Goal: Information Seeking & Learning: Learn about a topic

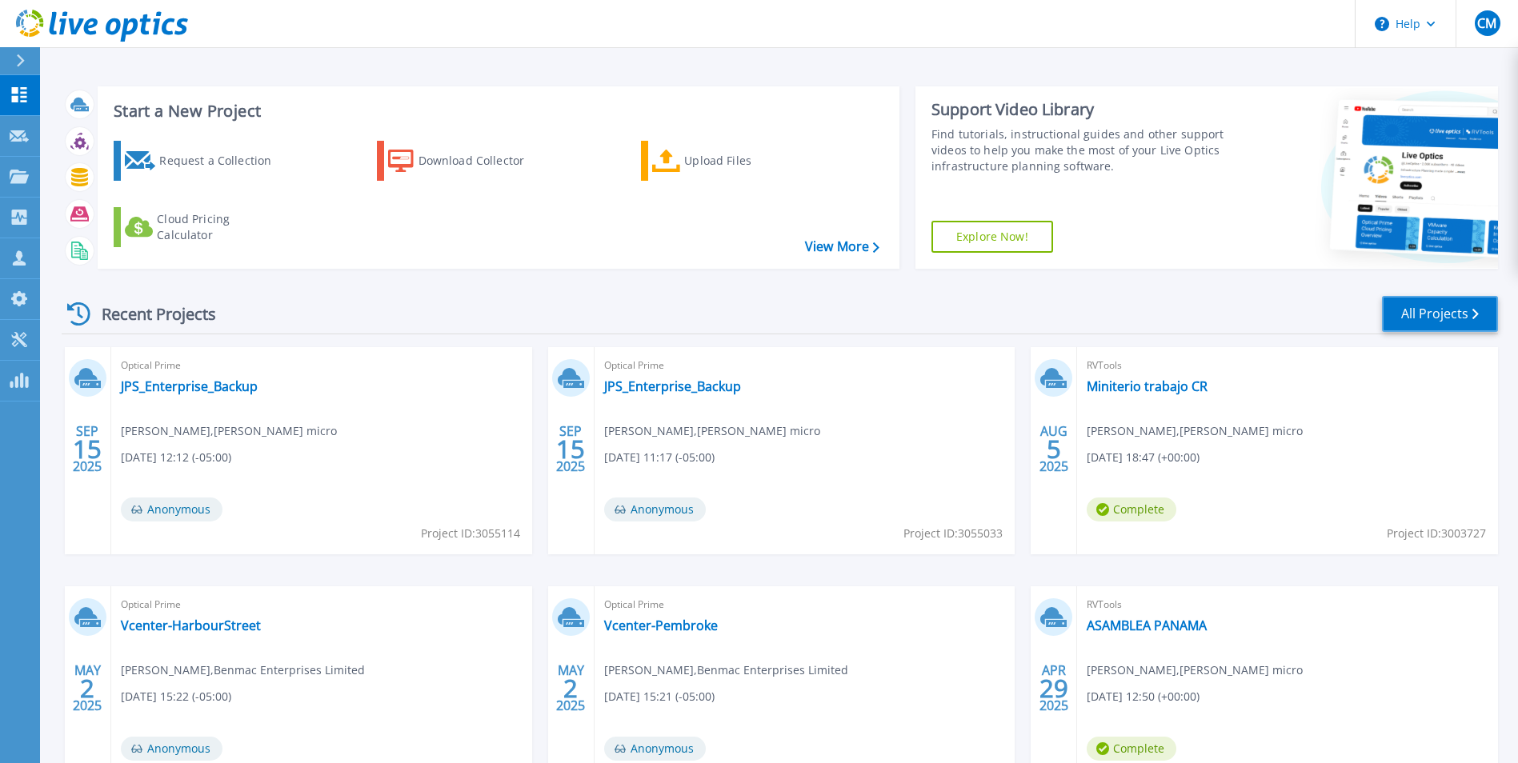
click at [1452, 314] on link "All Projects" at bounding box center [1440, 314] width 116 height 36
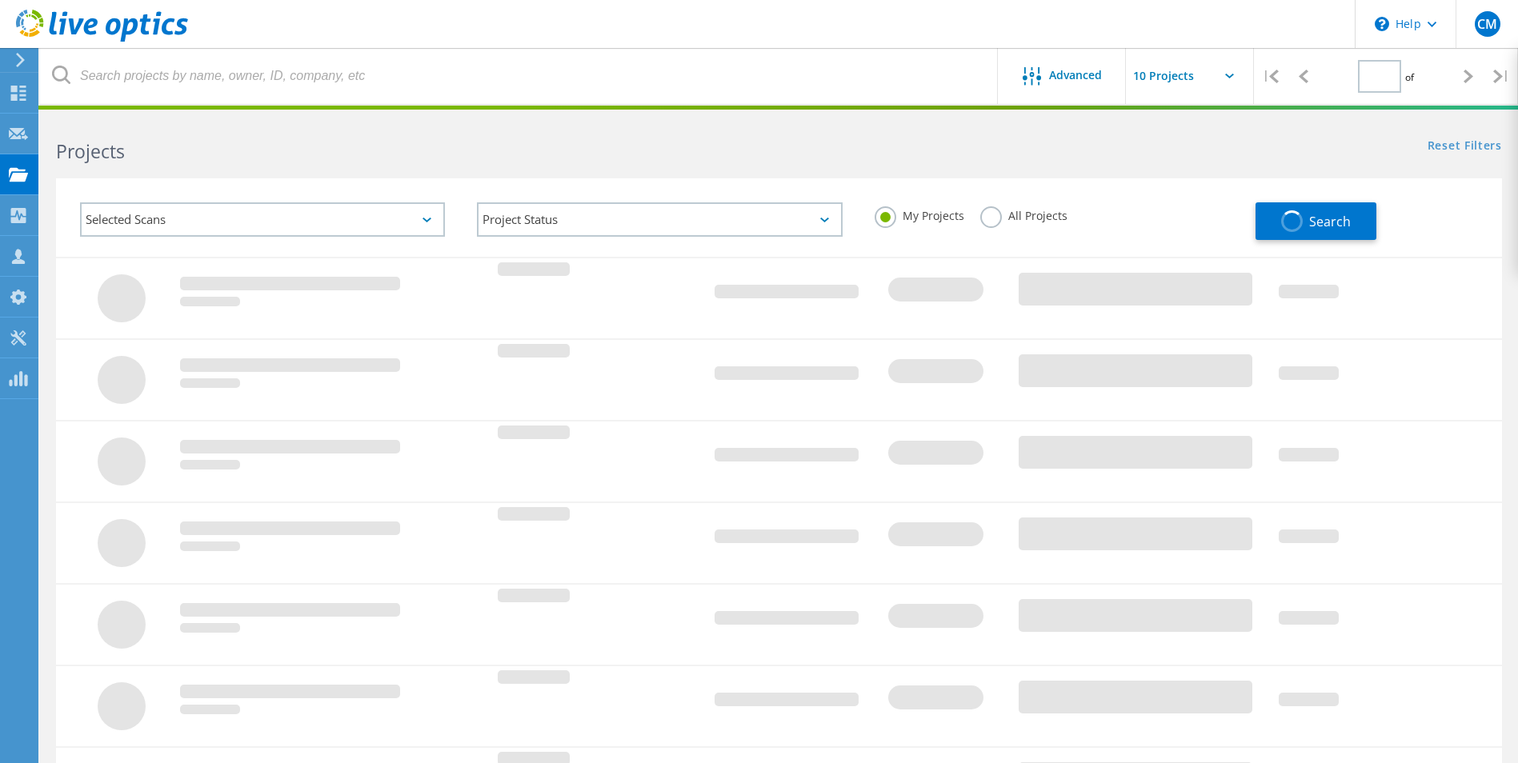
type input "1"
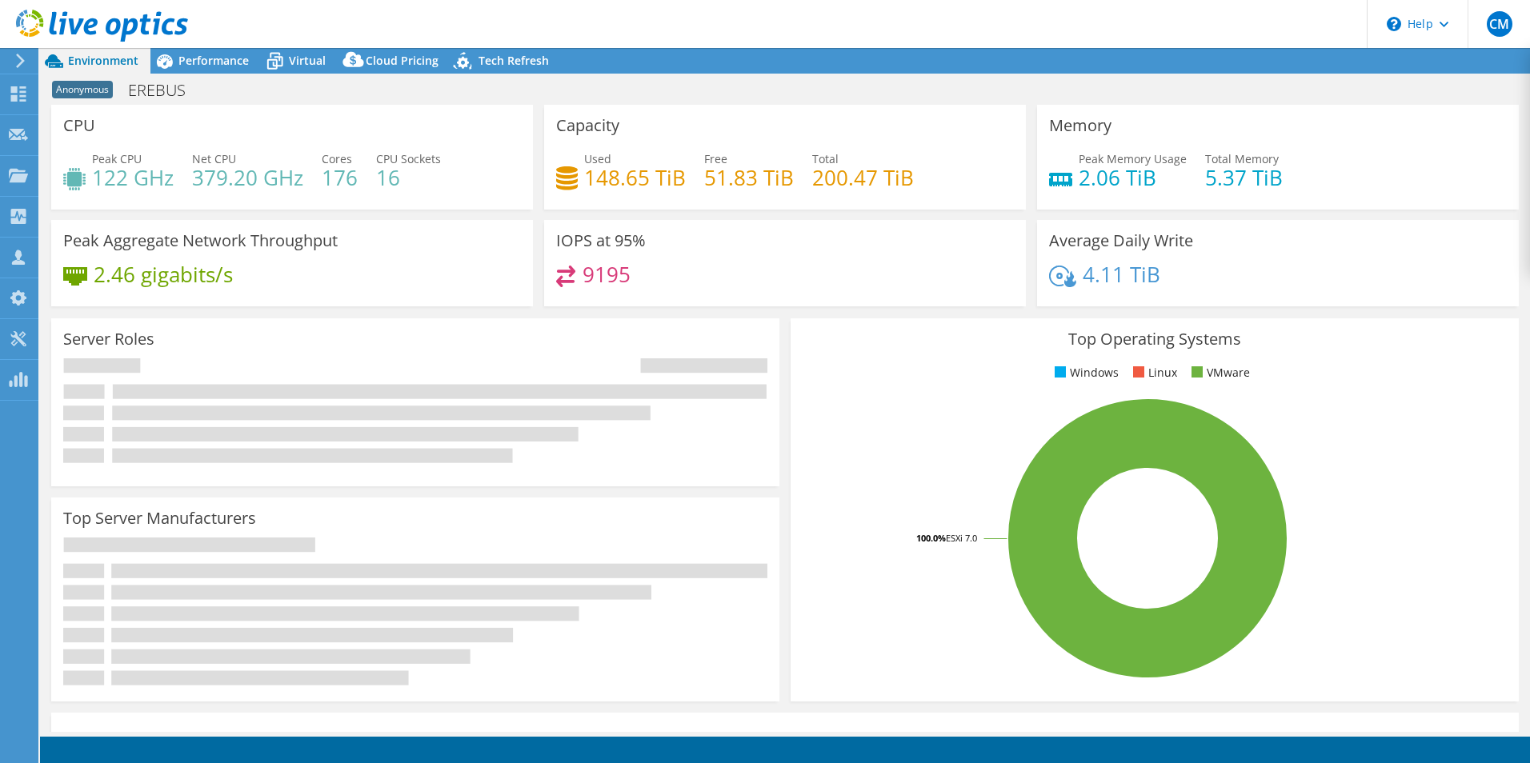
select select "USD"
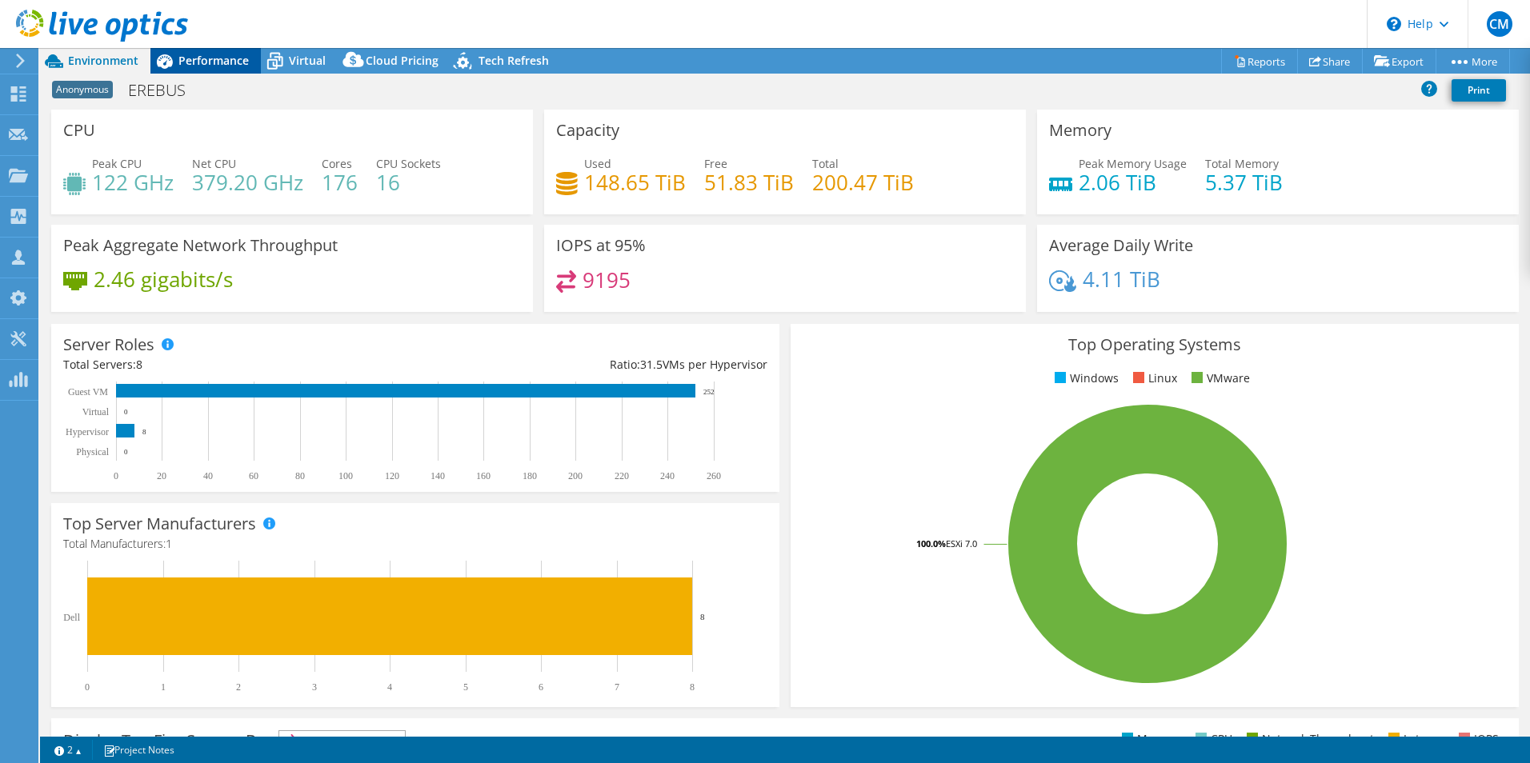
click at [205, 63] on span "Performance" at bounding box center [213, 60] width 70 height 15
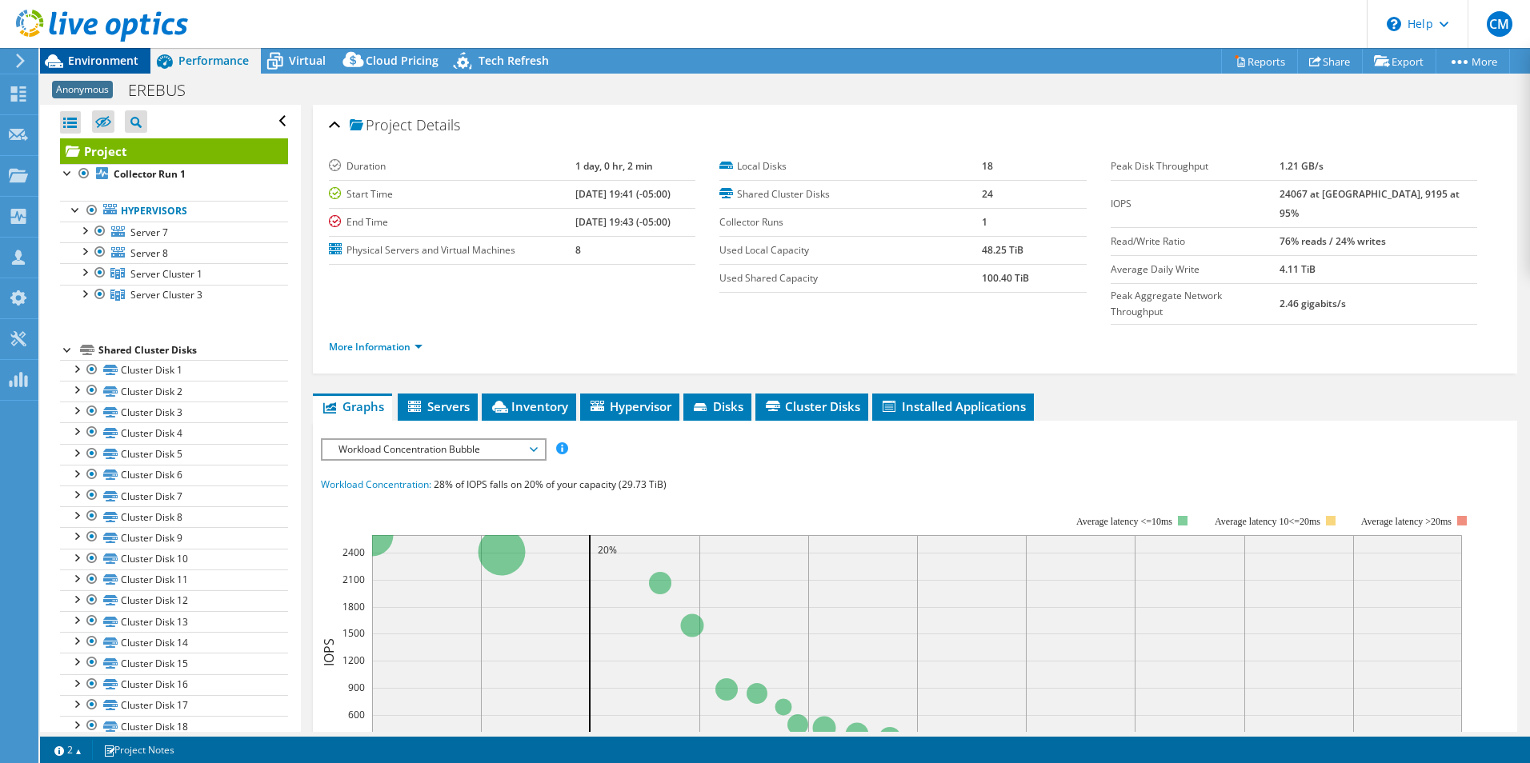
click at [106, 60] on span "Environment" at bounding box center [103, 60] width 70 height 15
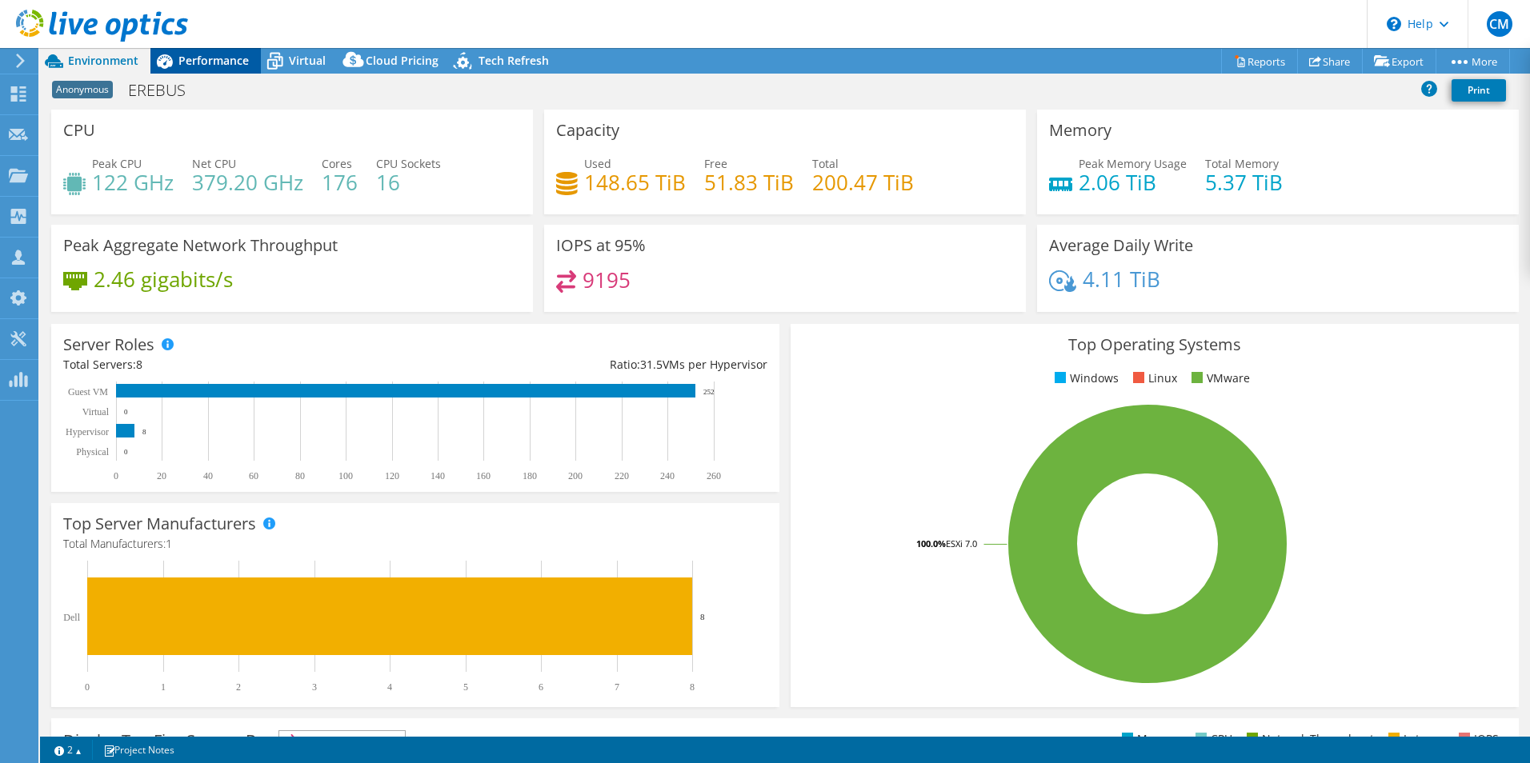
click at [222, 58] on span "Performance" at bounding box center [213, 60] width 70 height 15
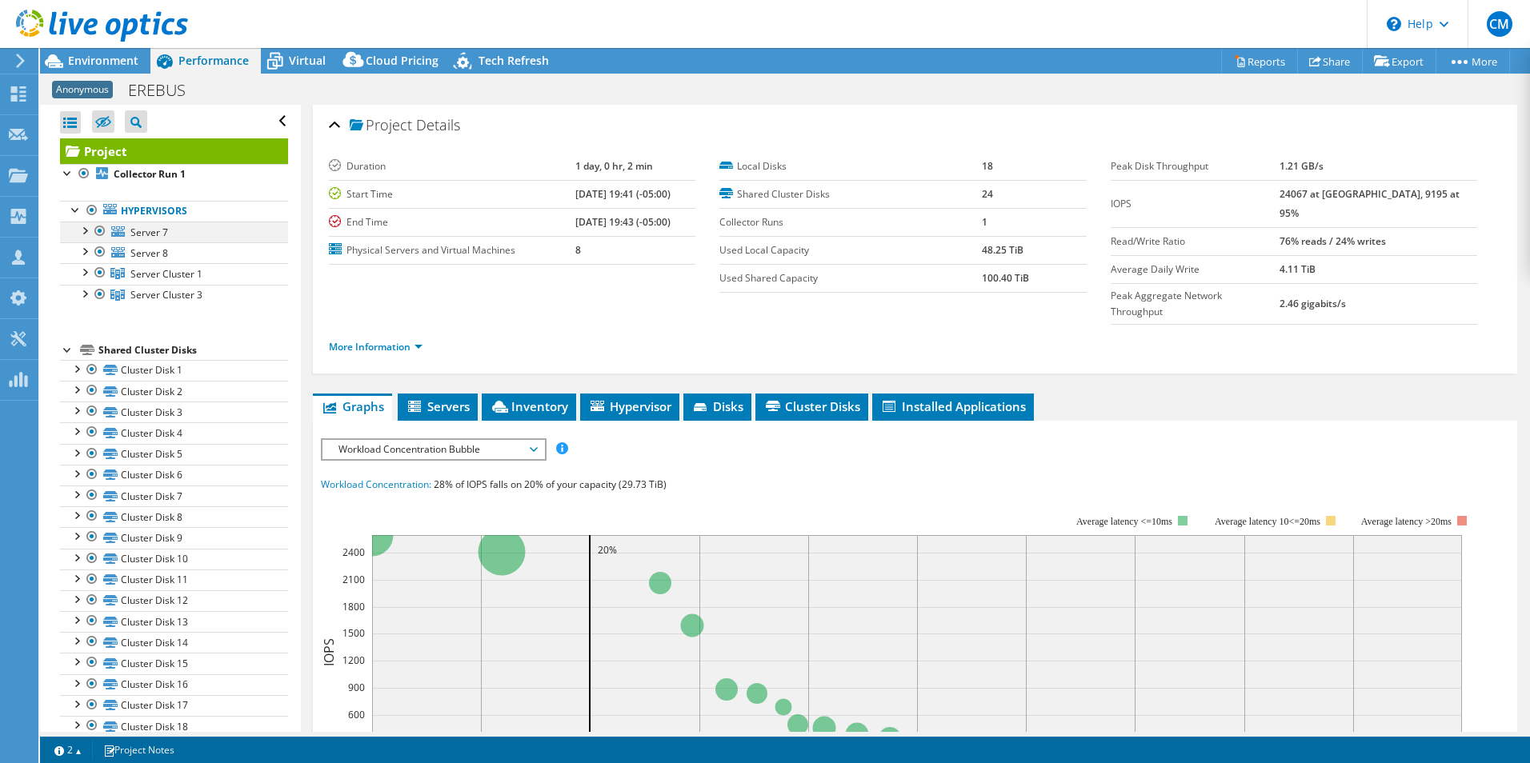
click at [84, 230] on div at bounding box center [84, 230] width 16 height 16
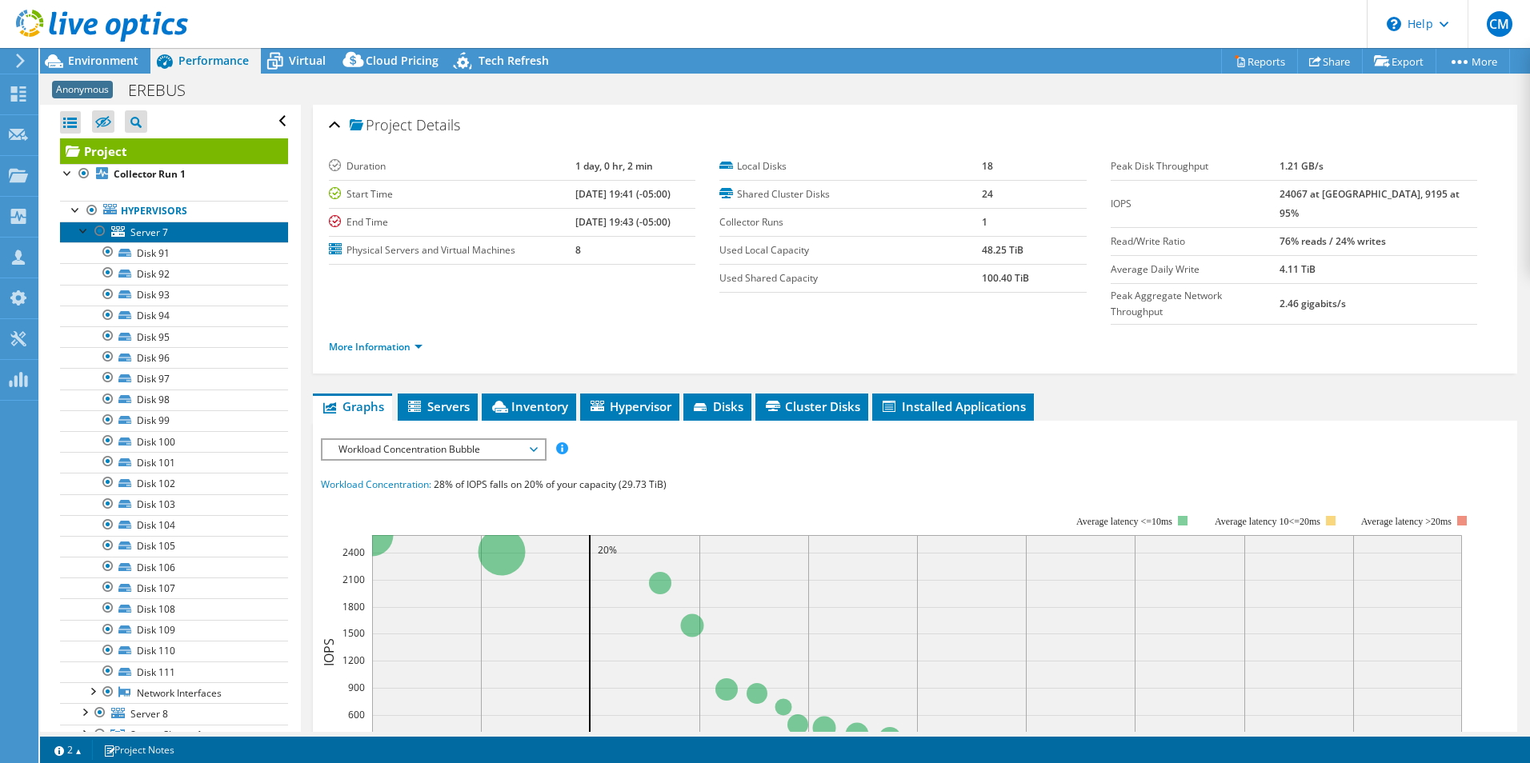
drag, startPoint x: 160, startPoint y: 235, endPoint x: 147, endPoint y: 222, distance: 18.1
click at [147, 222] on link "Server 7" at bounding box center [174, 232] width 228 height 21
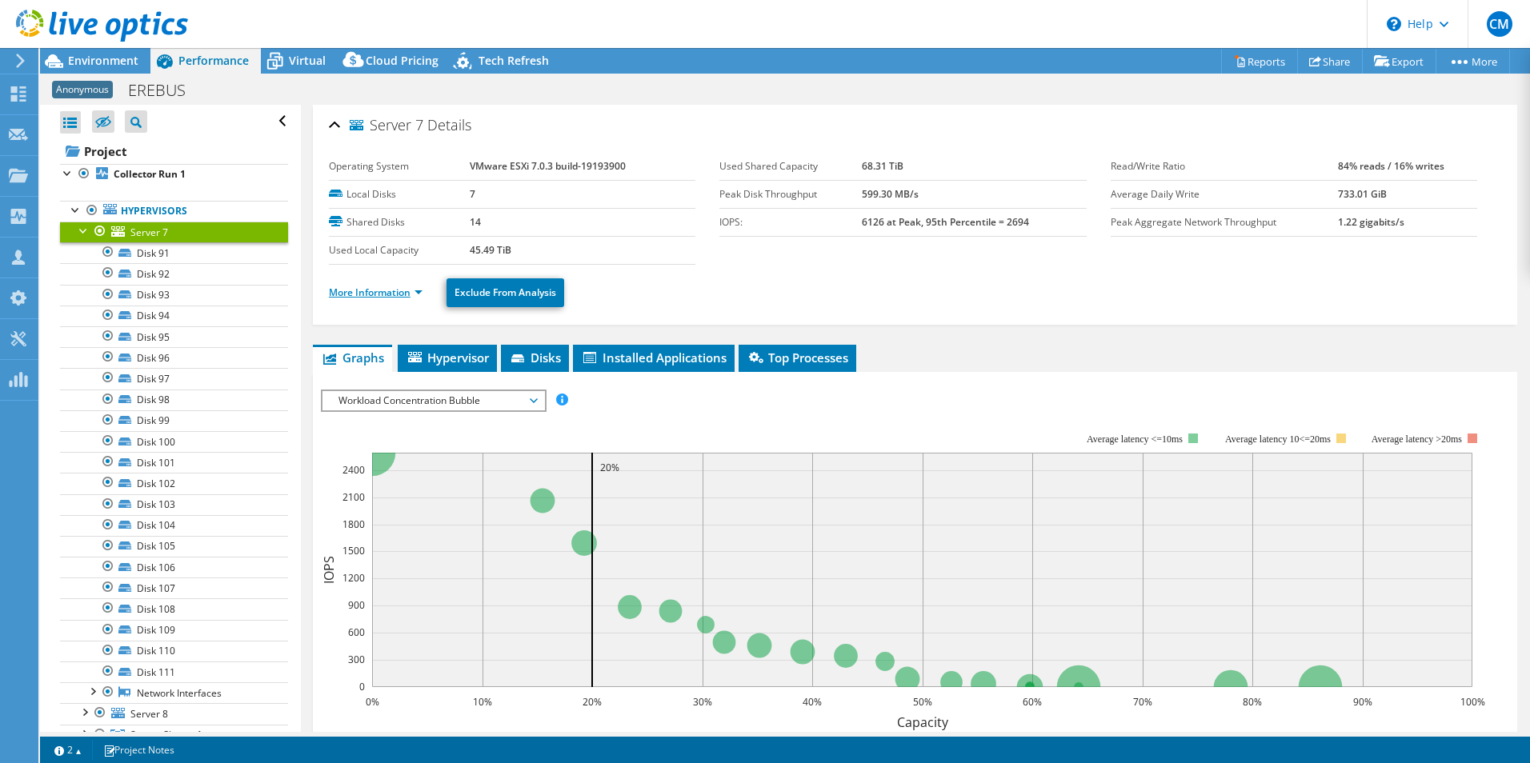
click at [386, 289] on link "More Information" at bounding box center [376, 293] width 94 height 14
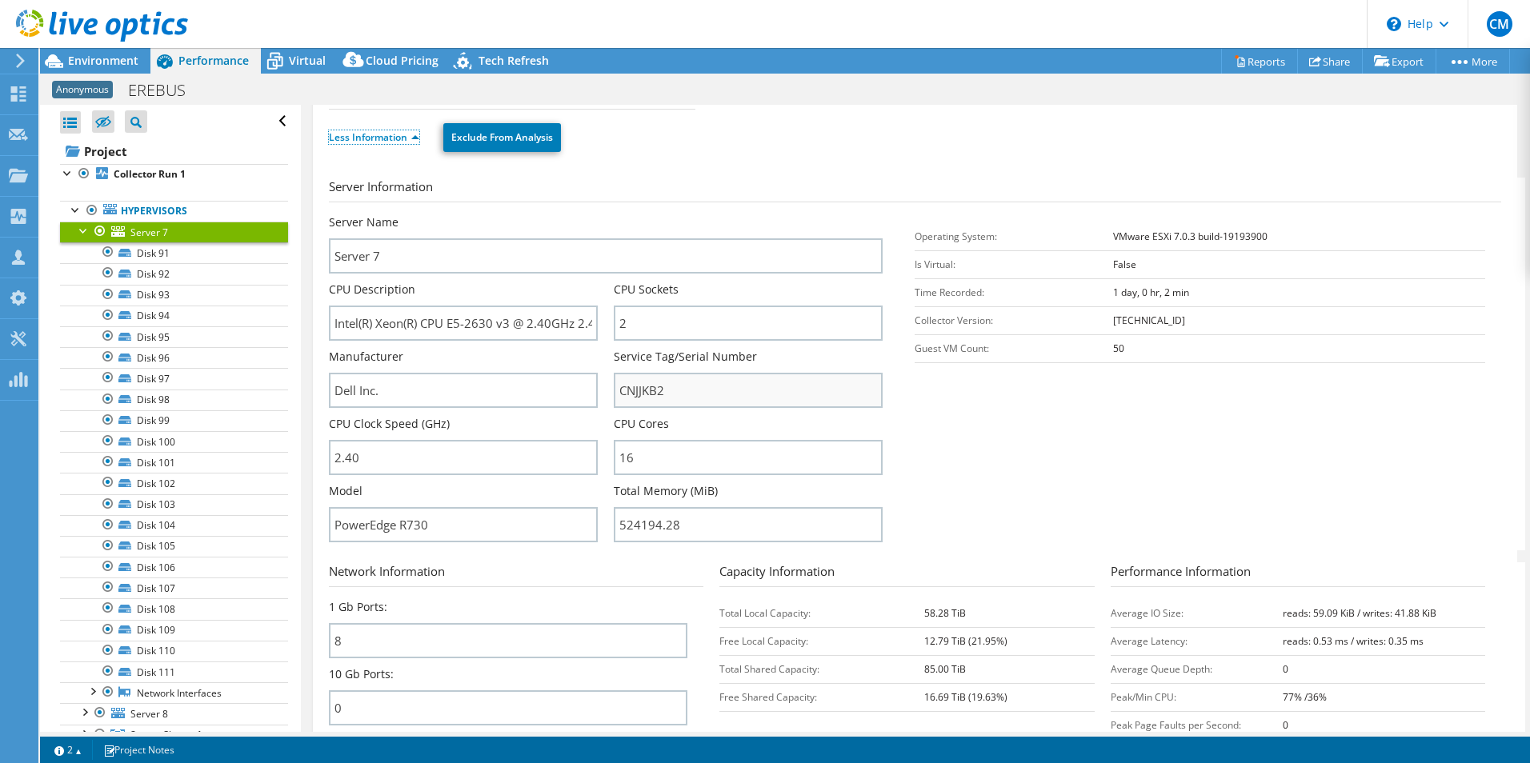
scroll to position [240, 0]
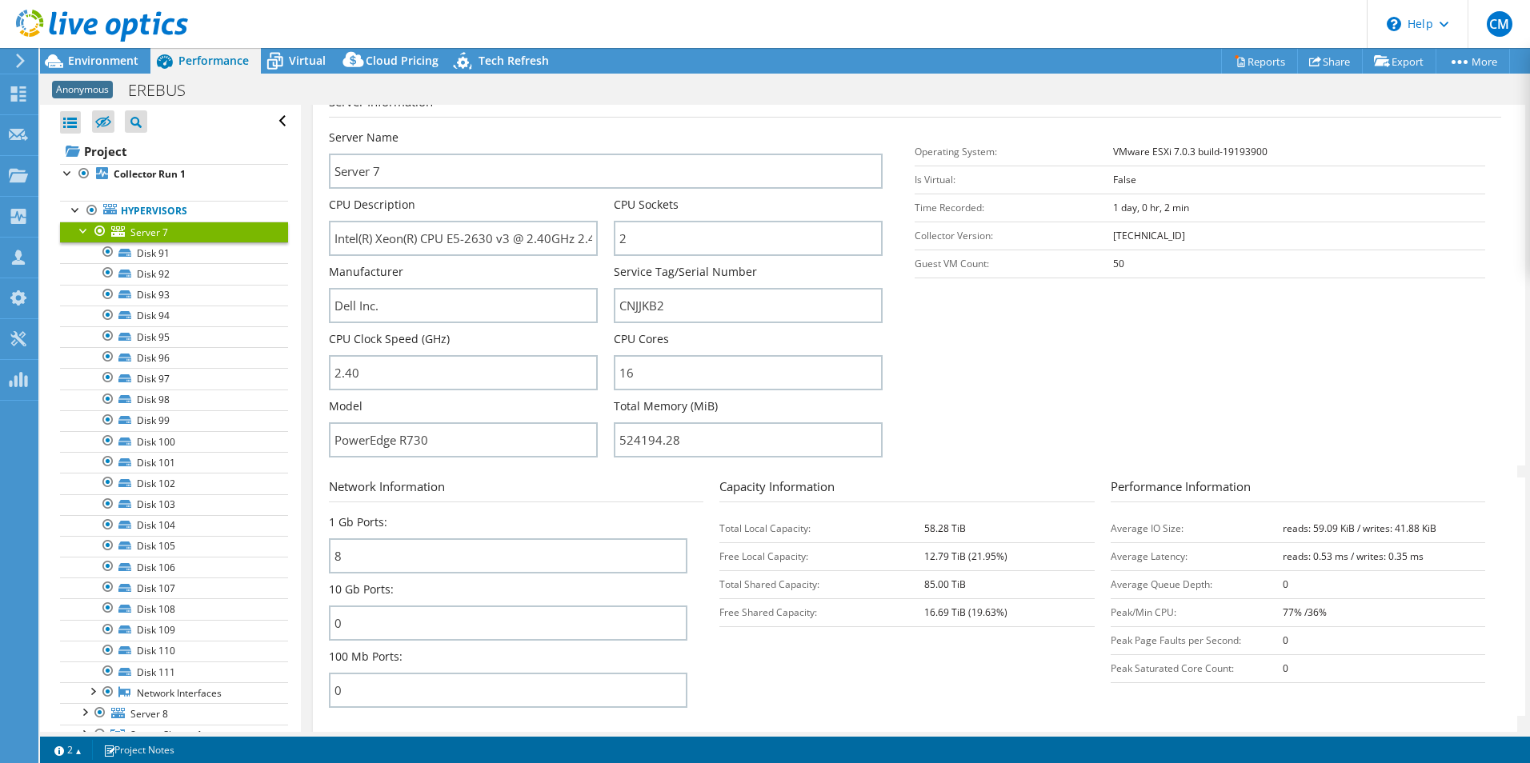
click at [74, 229] on link "Server 7" at bounding box center [174, 232] width 228 height 21
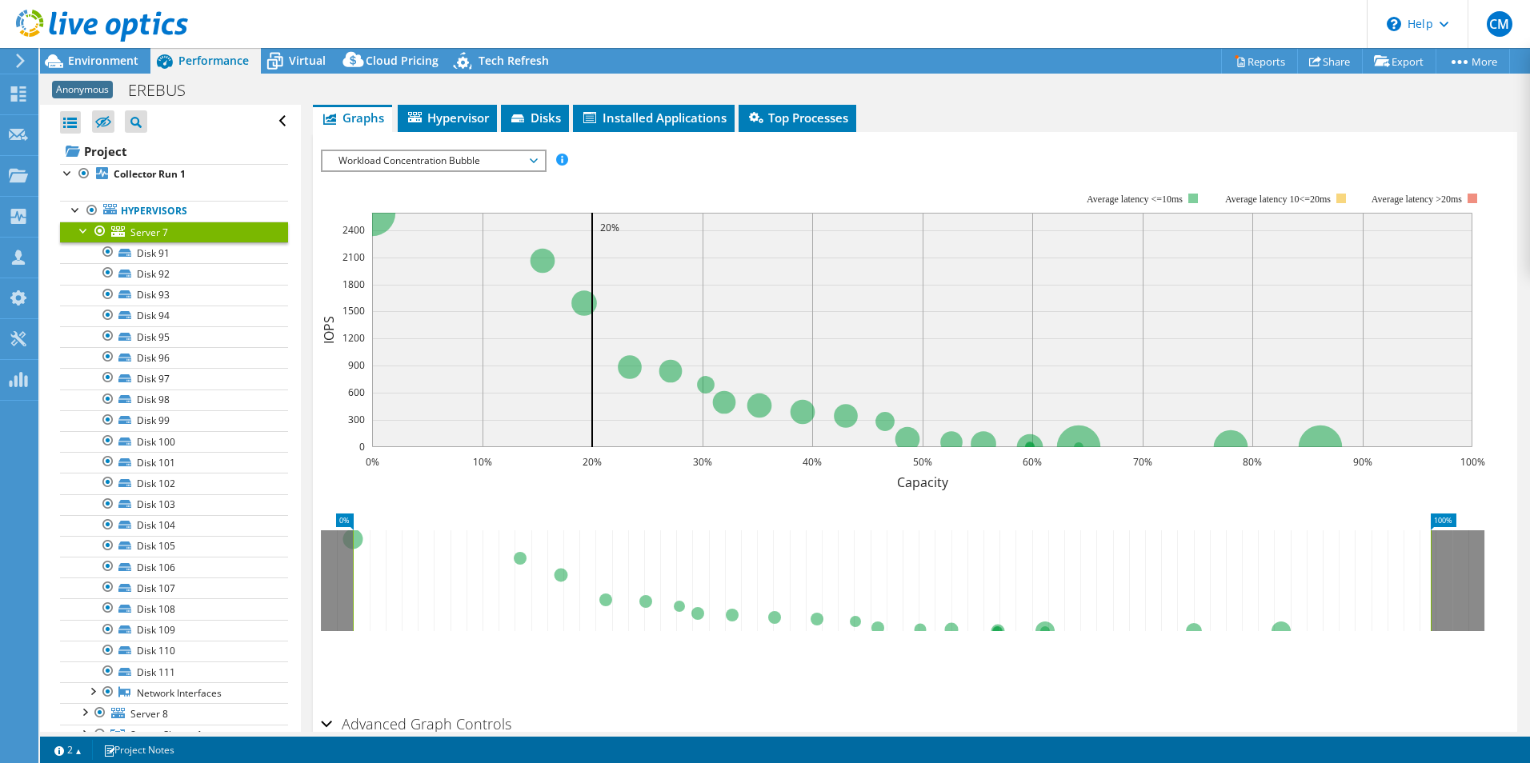
click at [82, 234] on div at bounding box center [84, 230] width 16 height 16
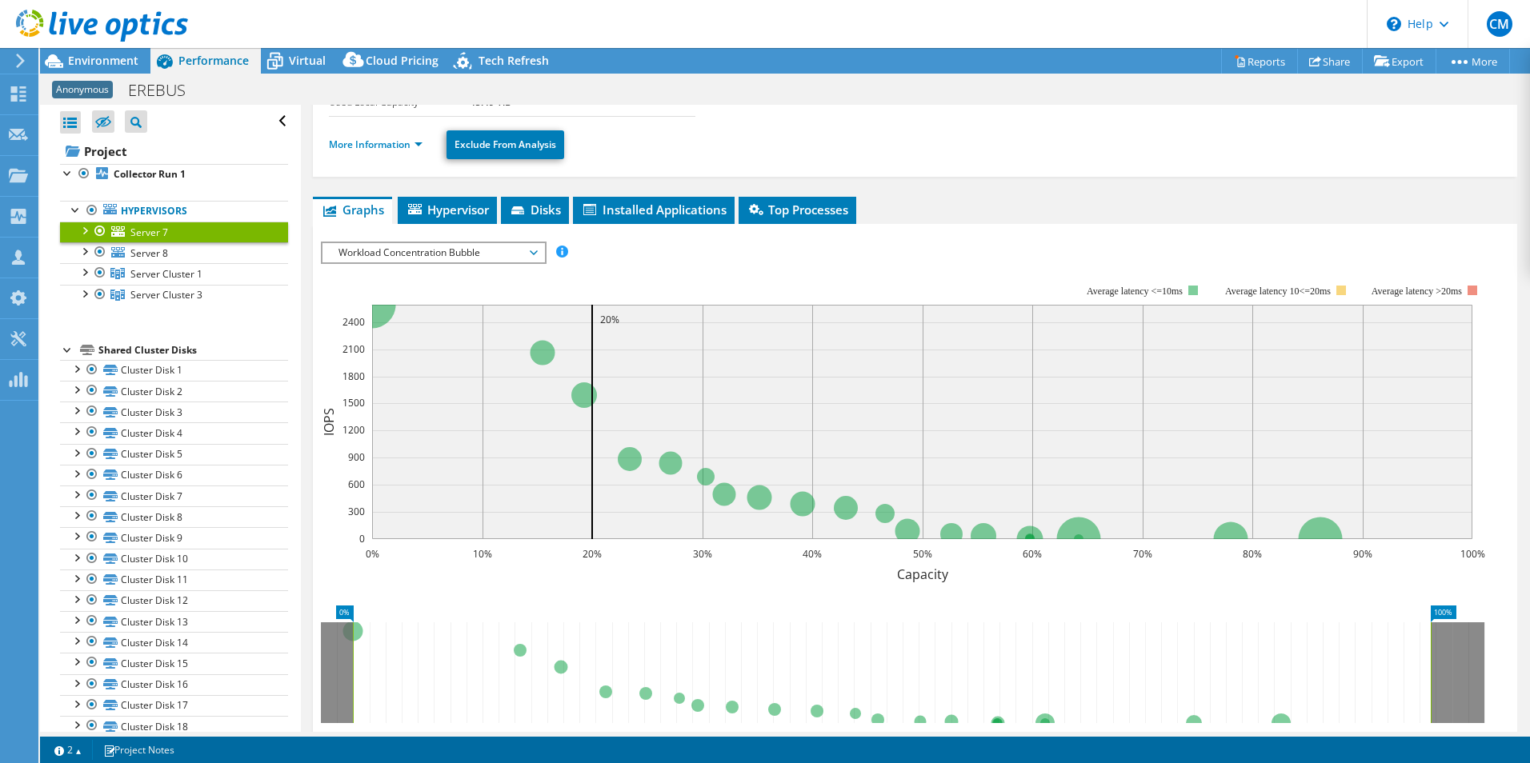
scroll to position [80, 0]
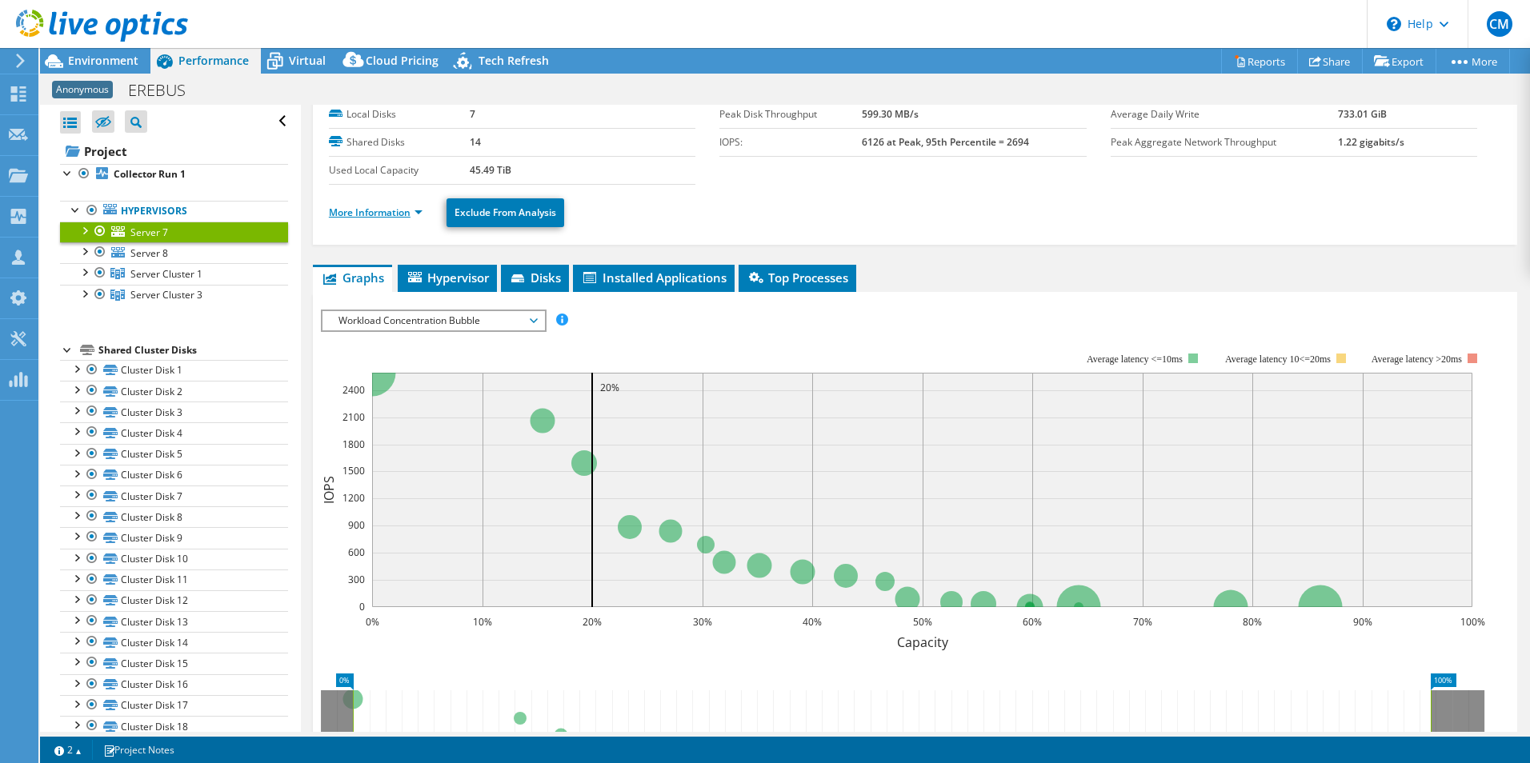
click at [359, 212] on link "More Information" at bounding box center [376, 213] width 94 height 14
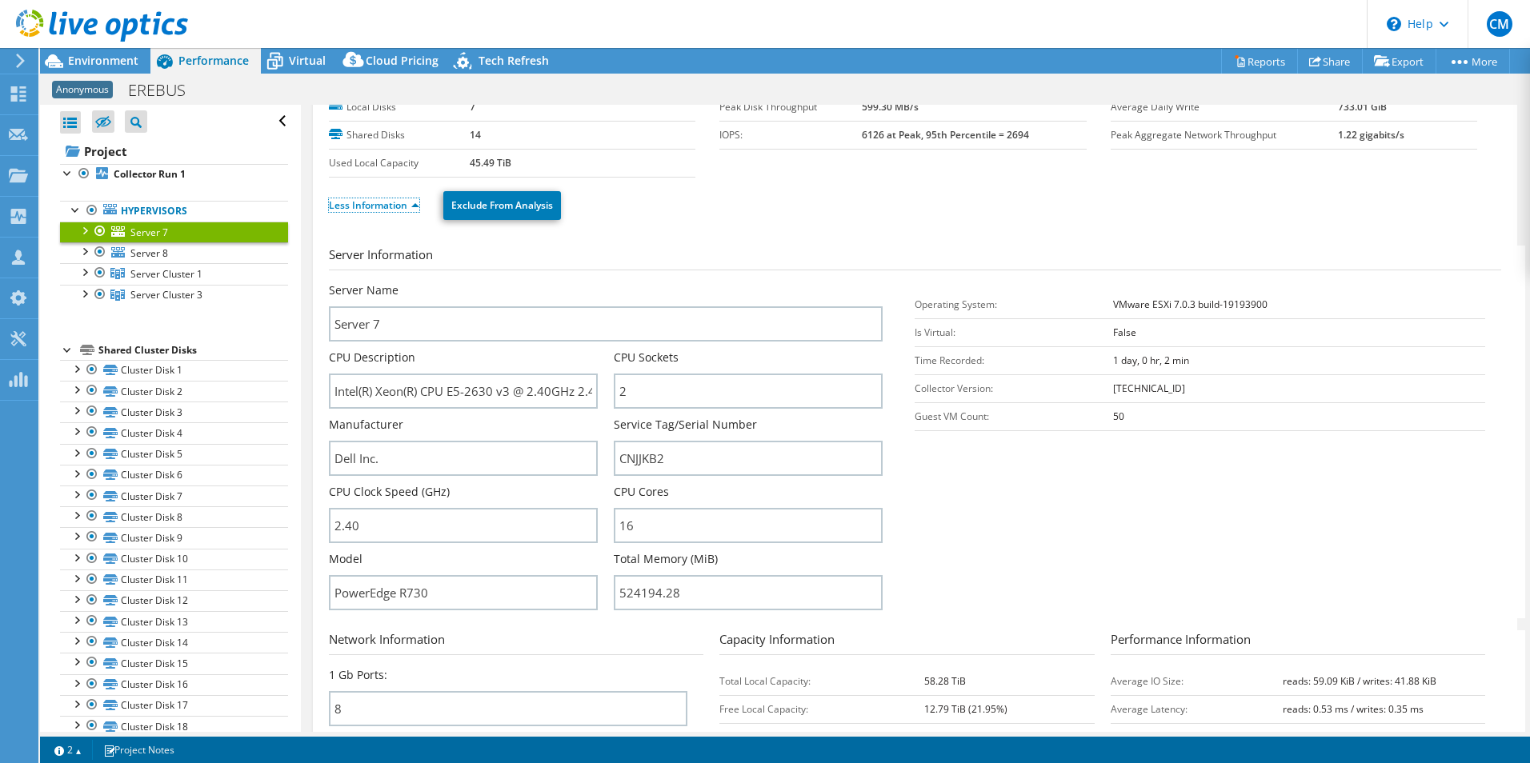
scroll to position [0, 0]
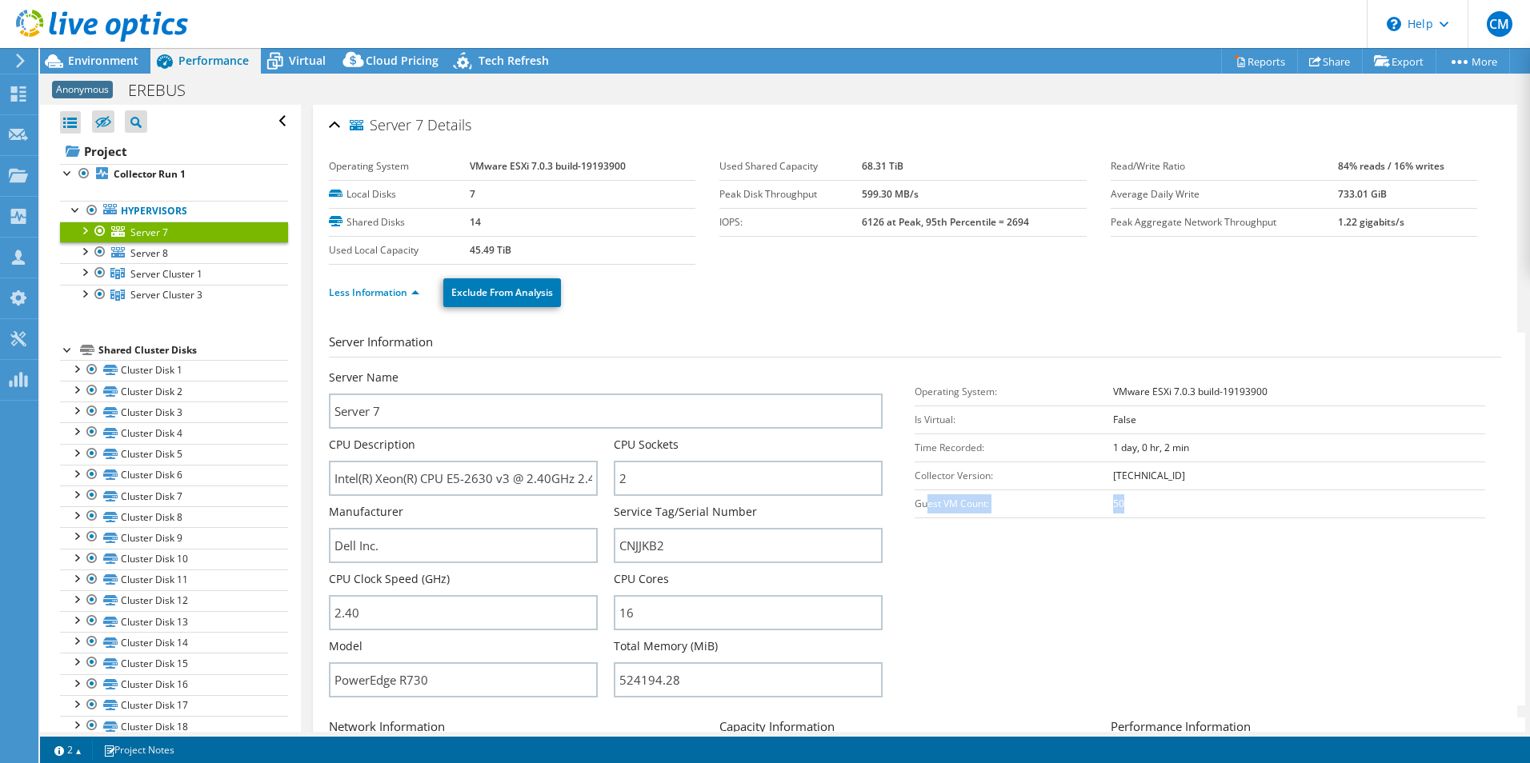
drag, startPoint x: 924, startPoint y: 499, endPoint x: 1132, endPoint y: 493, distance: 208.1
click at [1132, 493] on tr "Guest VM Count: 50" at bounding box center [1200, 504] width 571 height 28
click at [134, 254] on span "Server 8" at bounding box center [149, 253] width 38 height 14
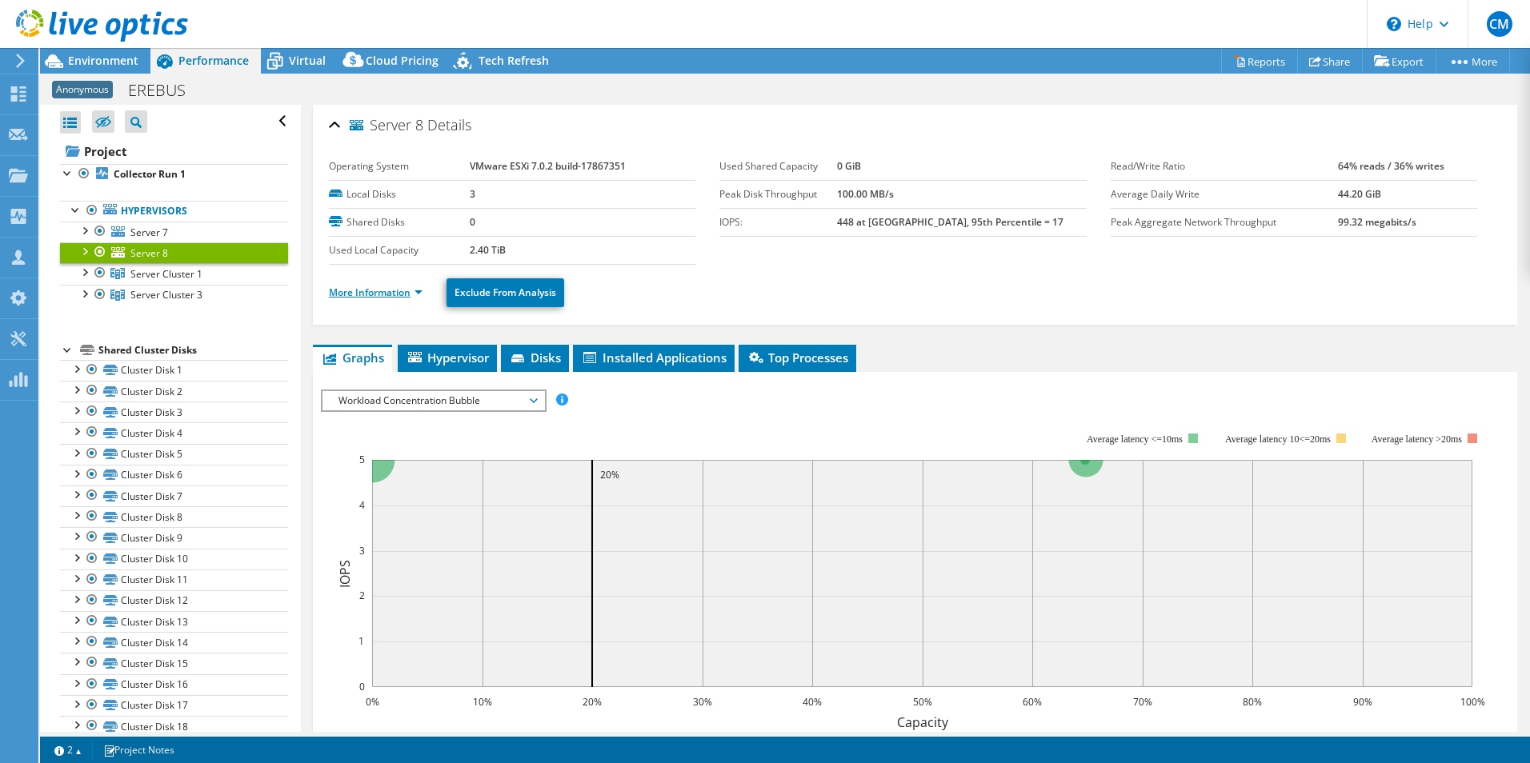
click at [342, 293] on link "More Information" at bounding box center [376, 293] width 94 height 14
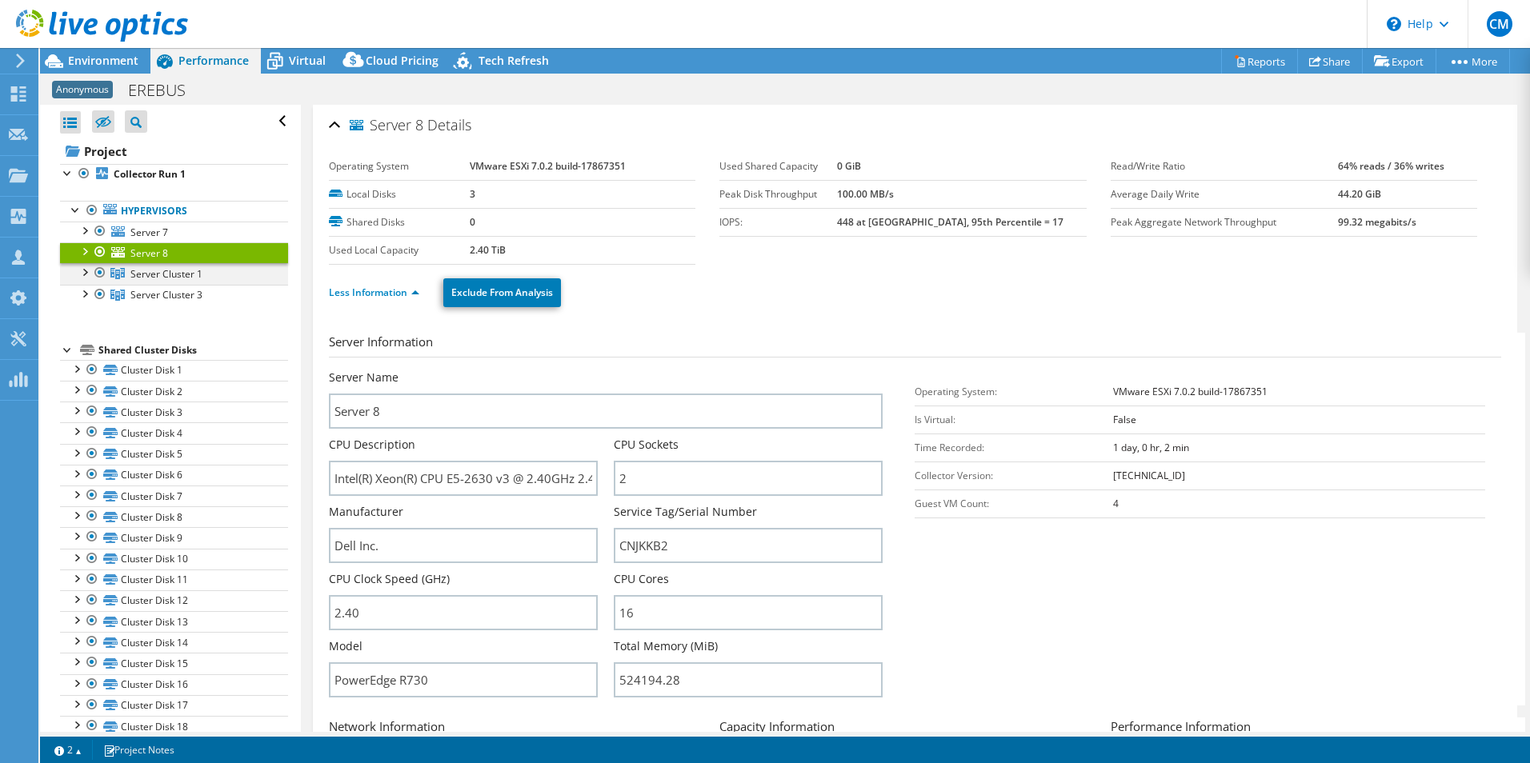
click at [81, 276] on div at bounding box center [84, 271] width 16 height 16
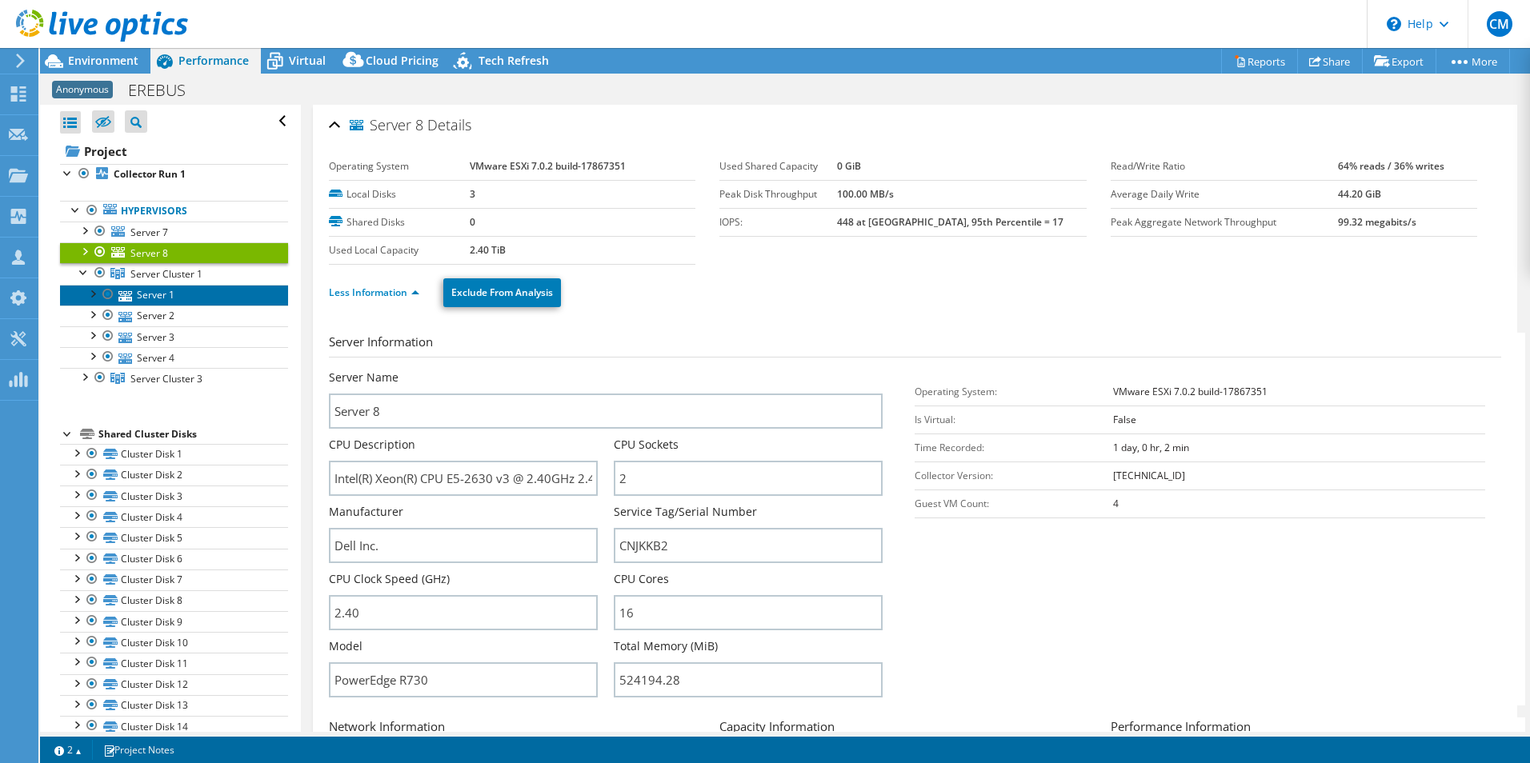
click at [163, 295] on link "Server 1" at bounding box center [174, 295] width 228 height 21
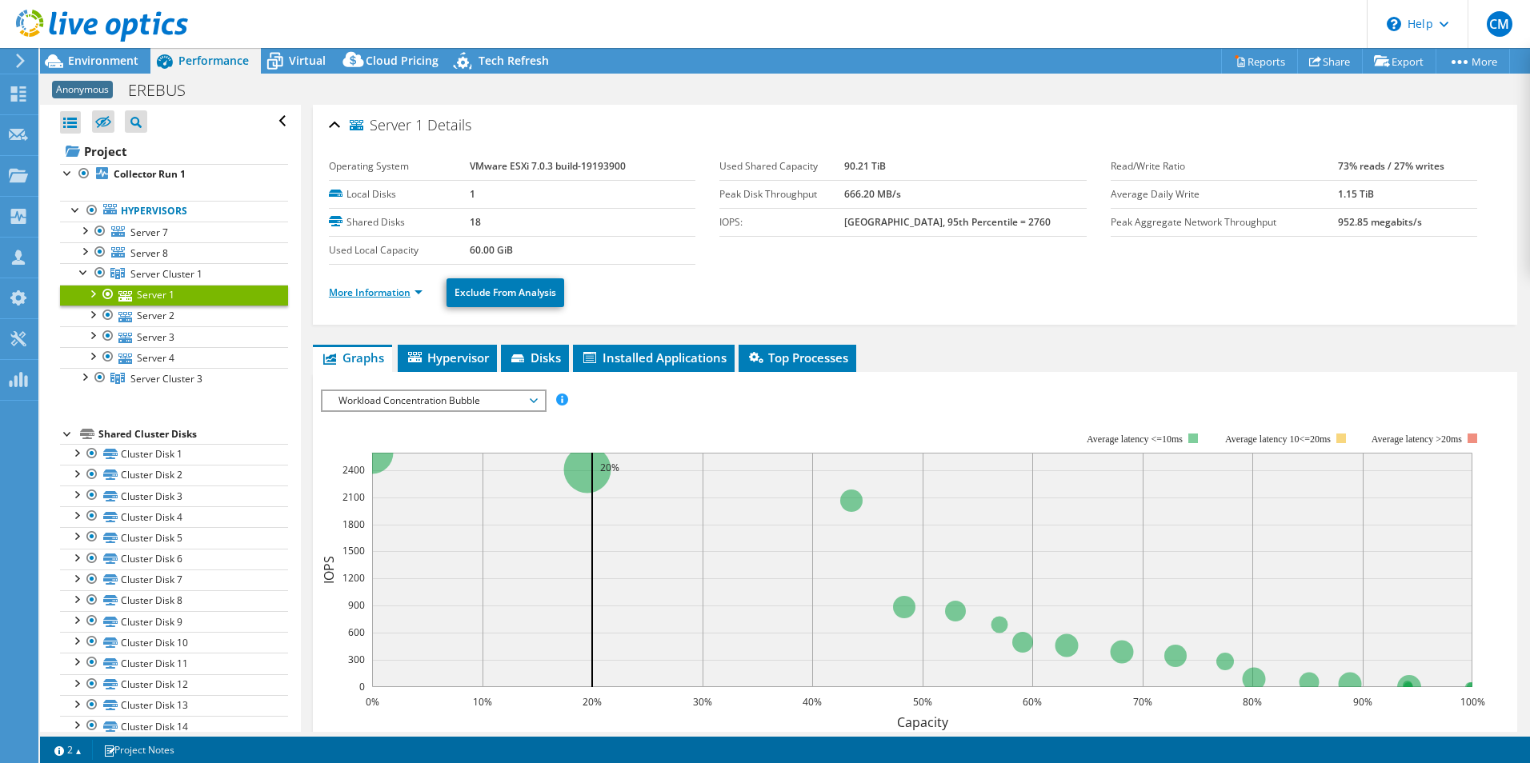
click at [352, 290] on link "More Information" at bounding box center [376, 293] width 94 height 14
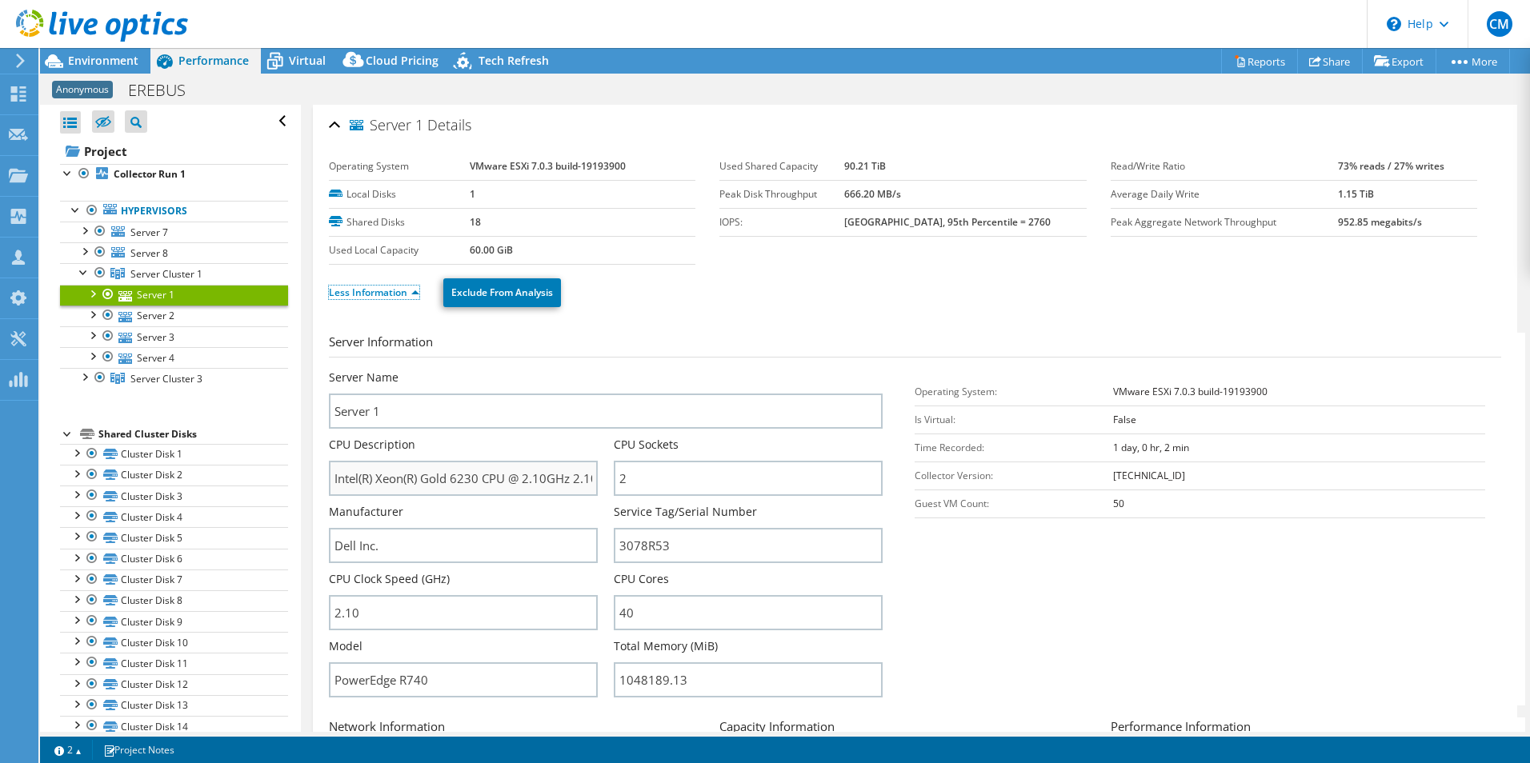
scroll to position [80, 0]
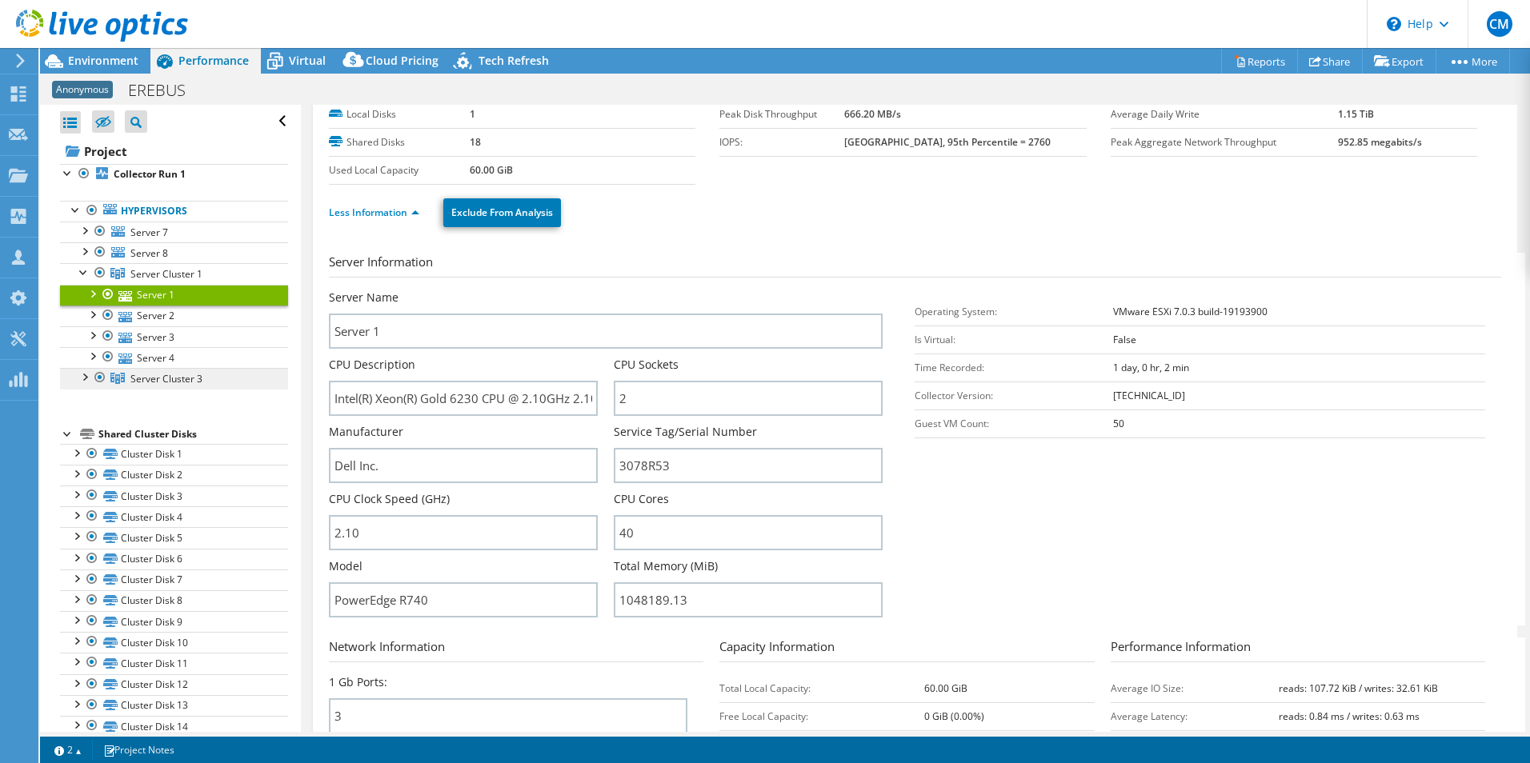
click at [171, 382] on span "Server Cluster 3" at bounding box center [166, 379] width 72 height 14
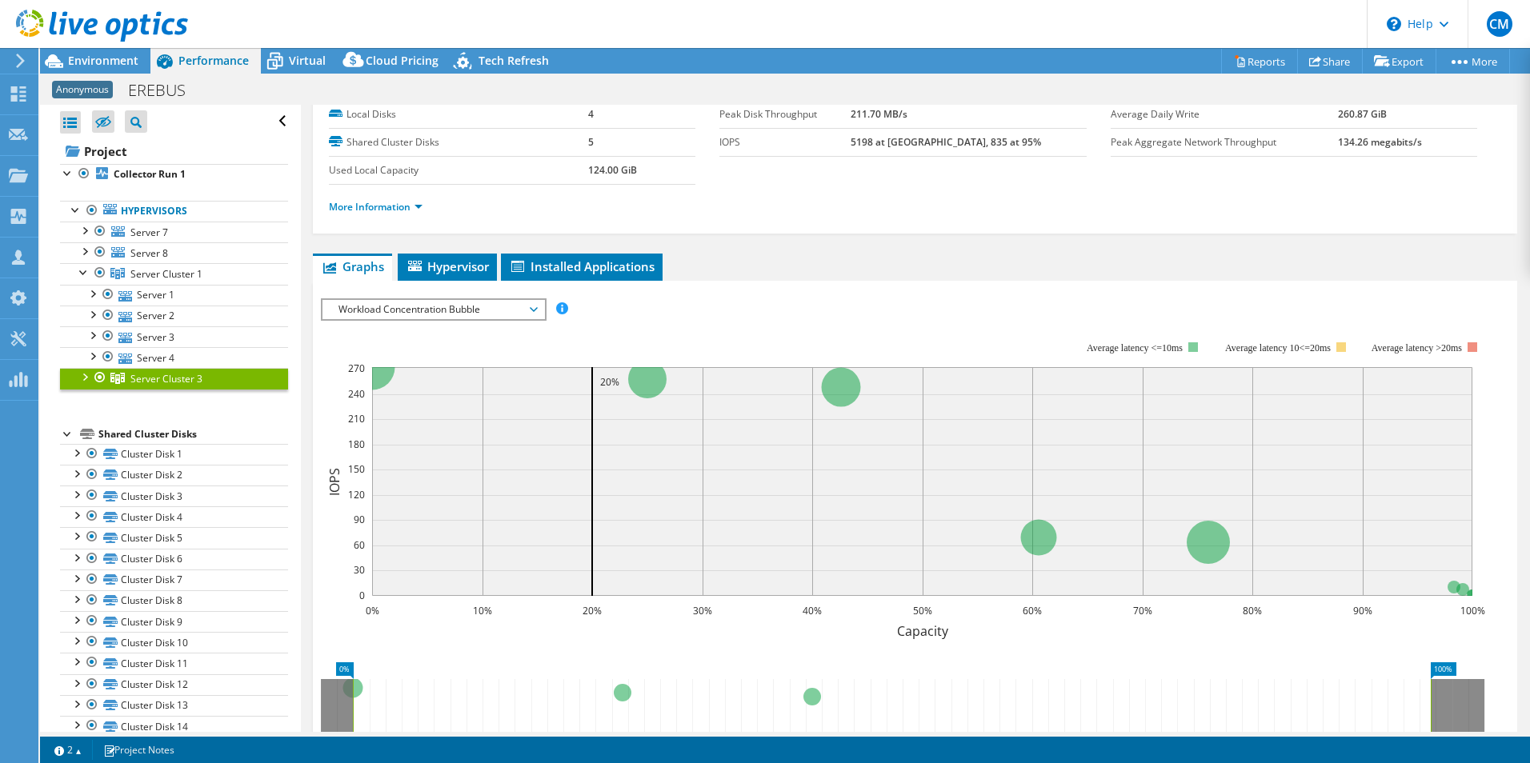
click at [82, 380] on div at bounding box center [84, 376] width 16 height 16
click at [166, 400] on link "Server 5" at bounding box center [174, 400] width 228 height 21
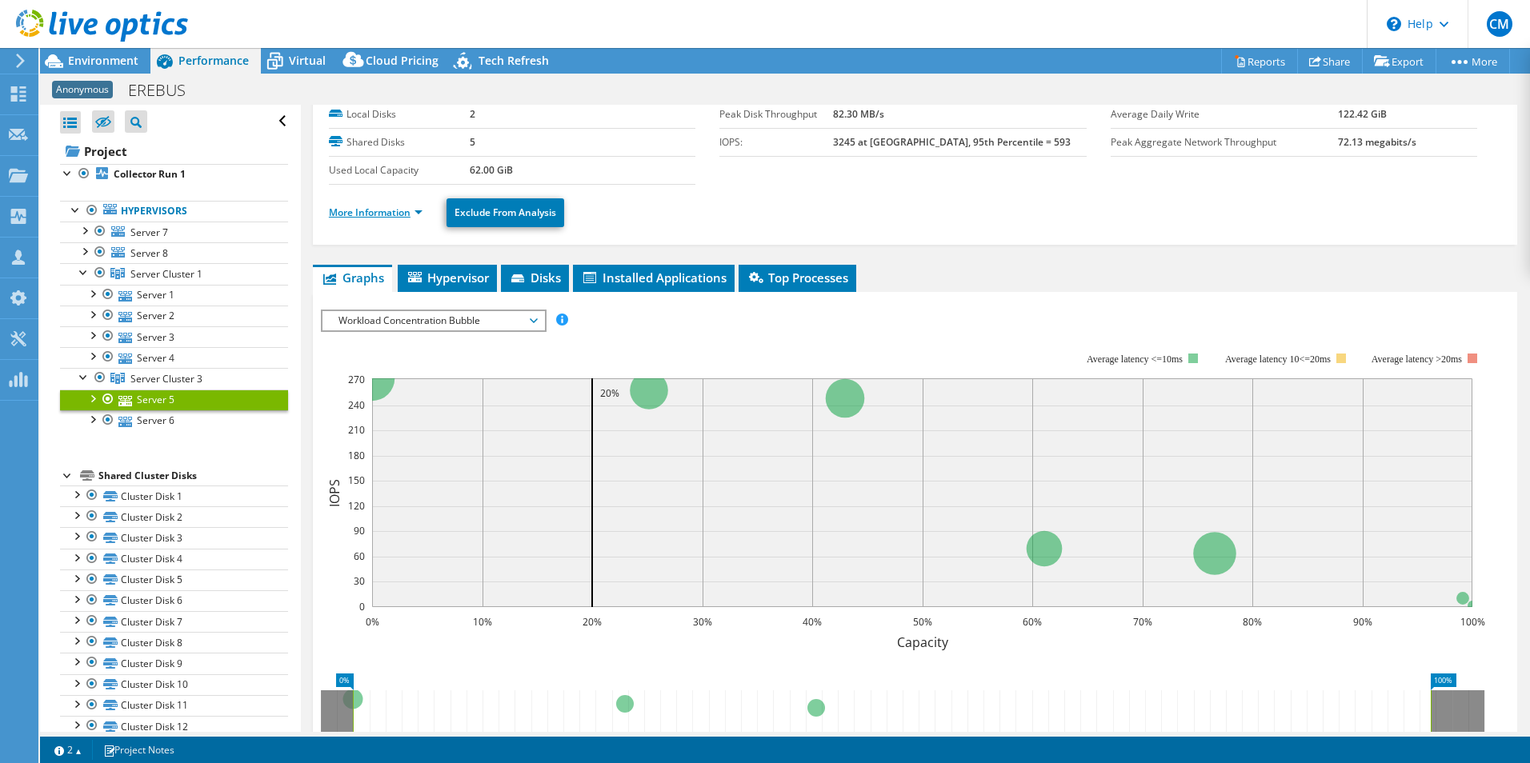
click at [375, 210] on link "More Information" at bounding box center [376, 213] width 94 height 14
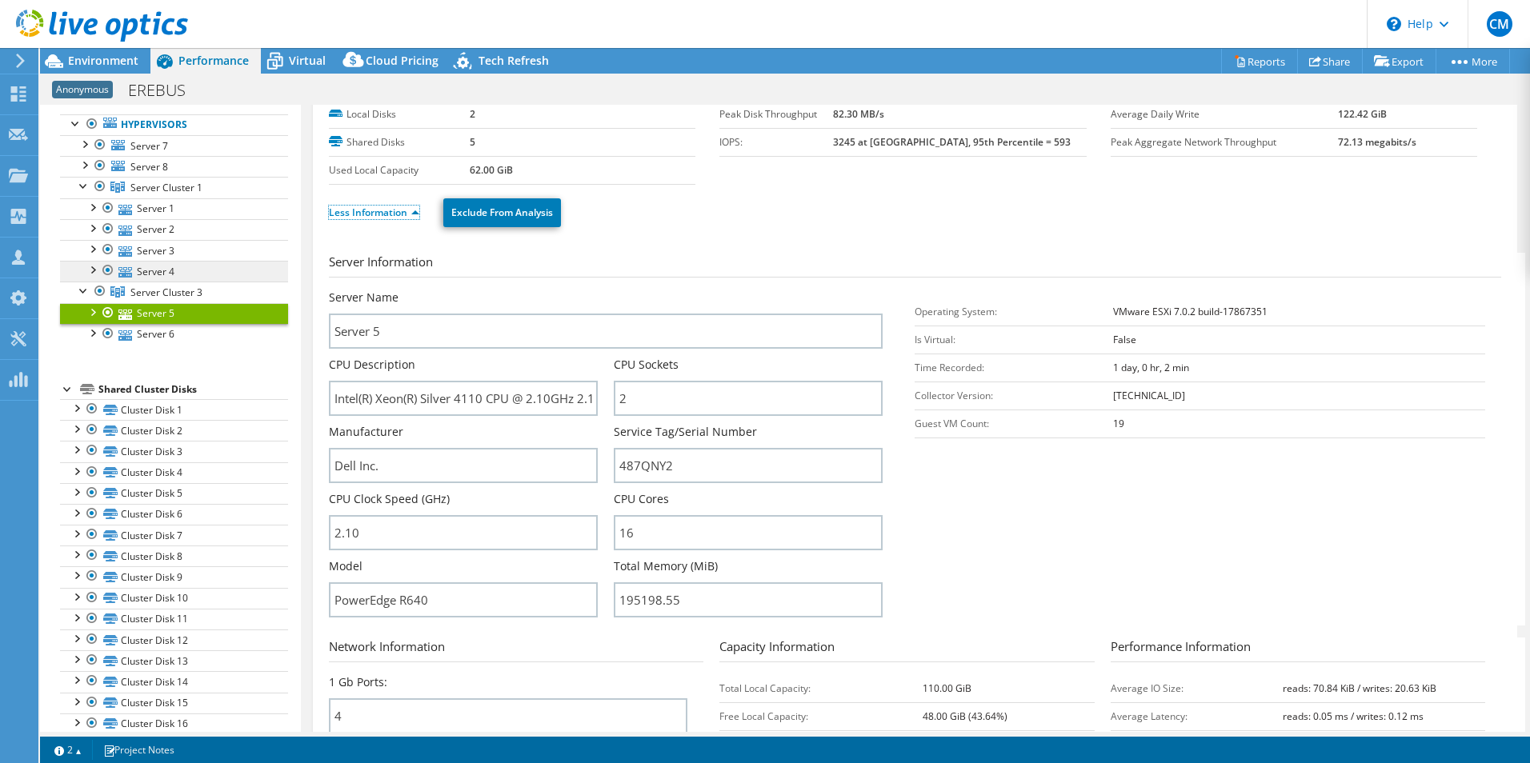
scroll to position [0, 0]
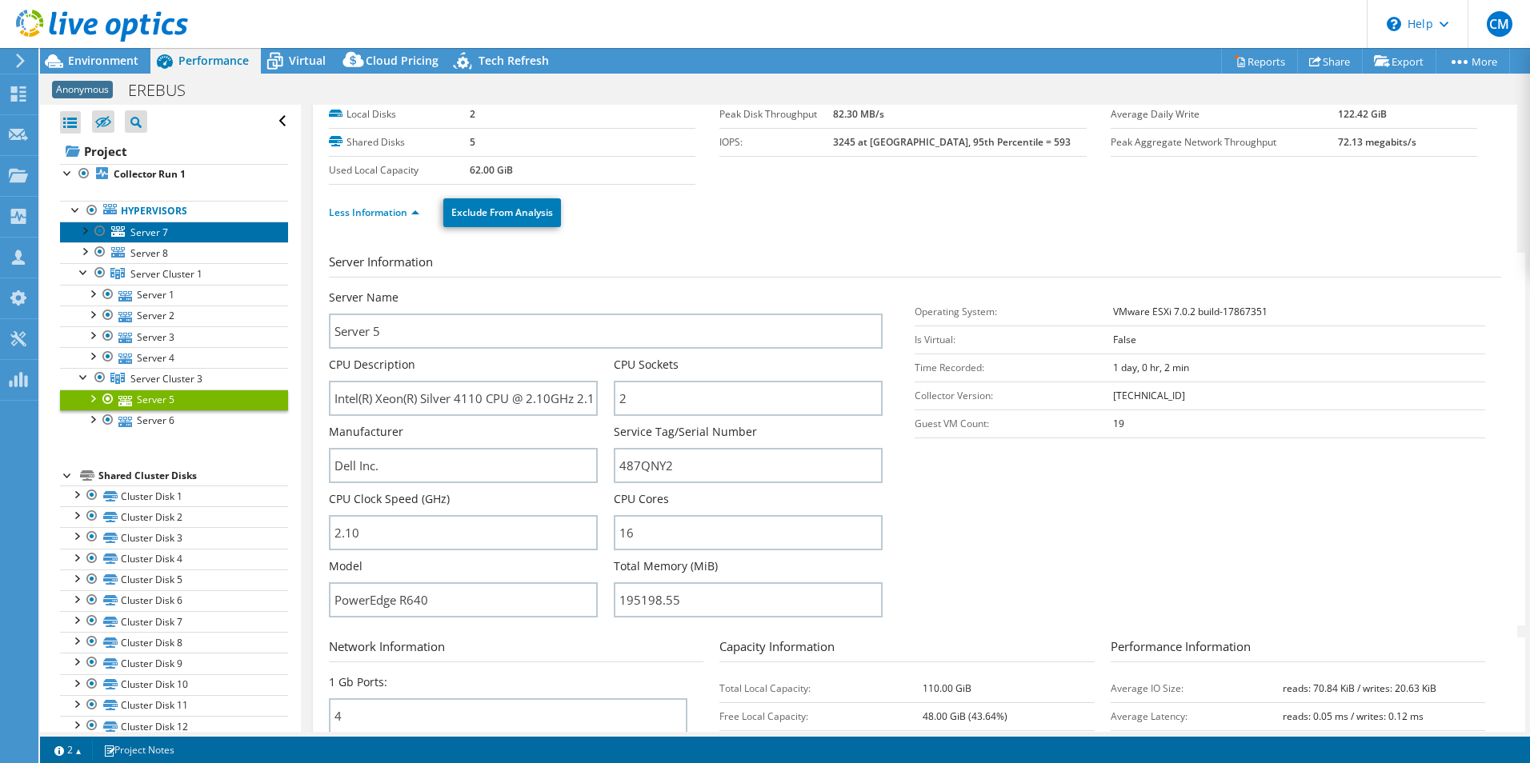
click at [177, 227] on link "Server 7" at bounding box center [174, 232] width 228 height 21
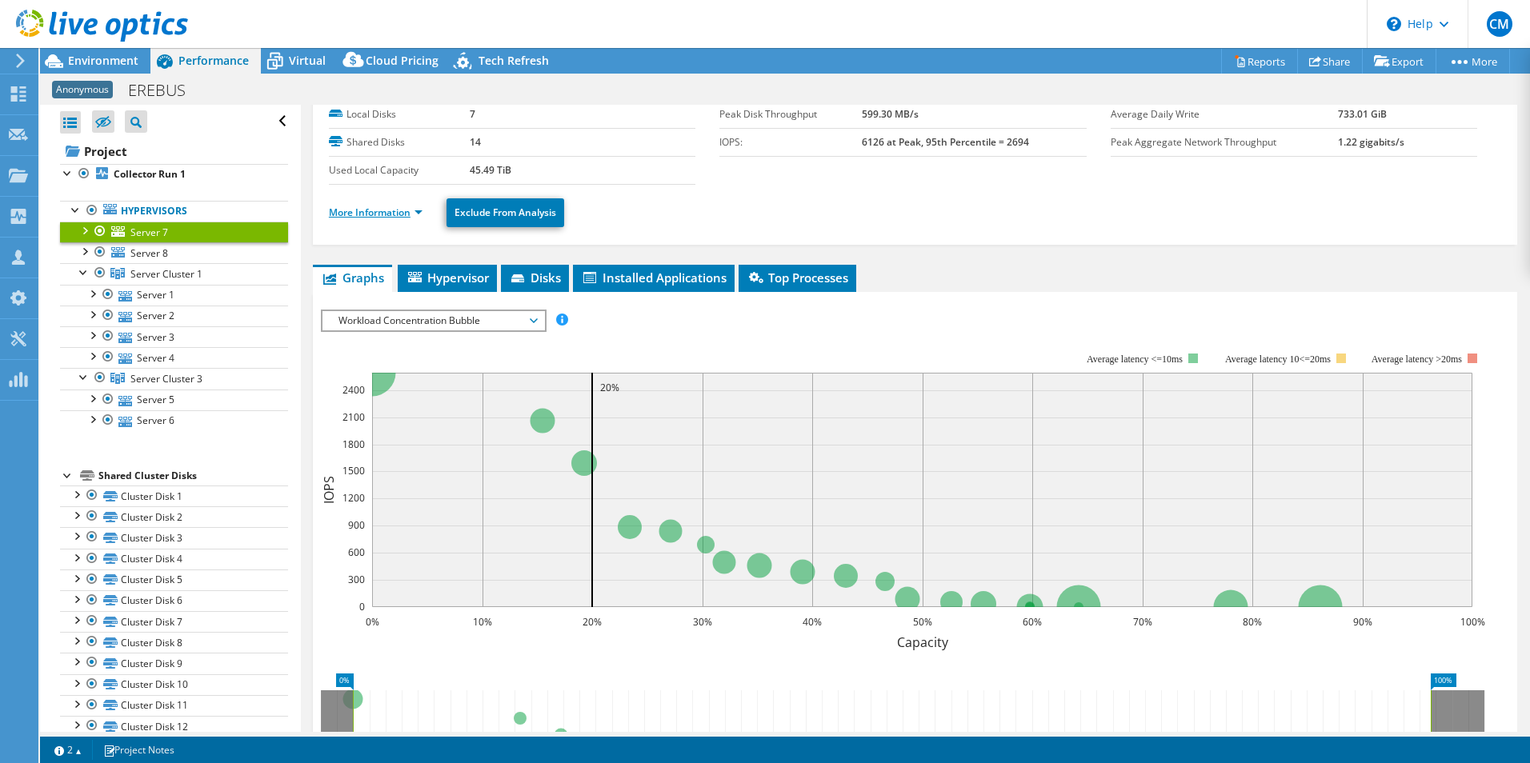
click at [367, 210] on link "More Information" at bounding box center [376, 213] width 94 height 14
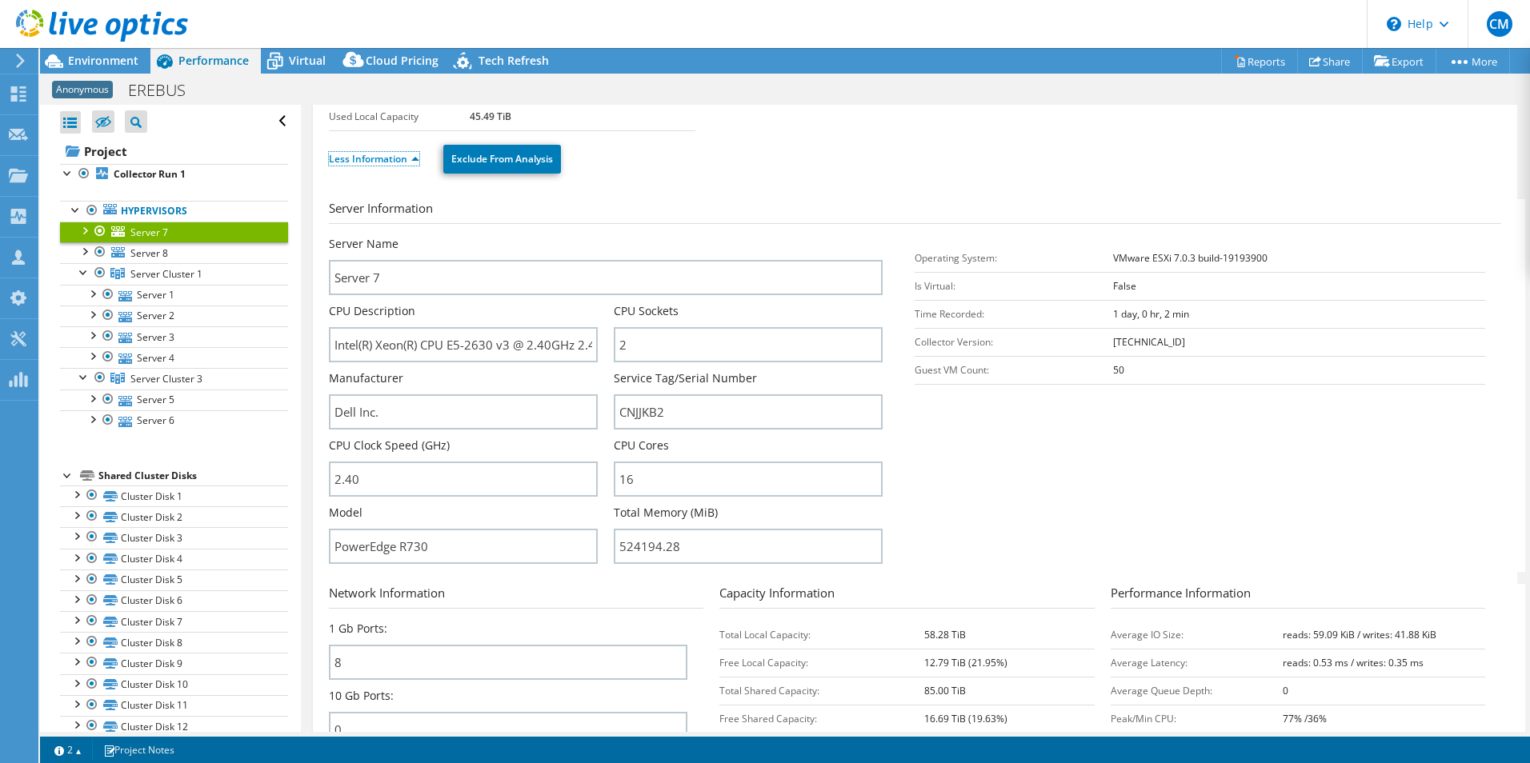
scroll to position [160, 0]
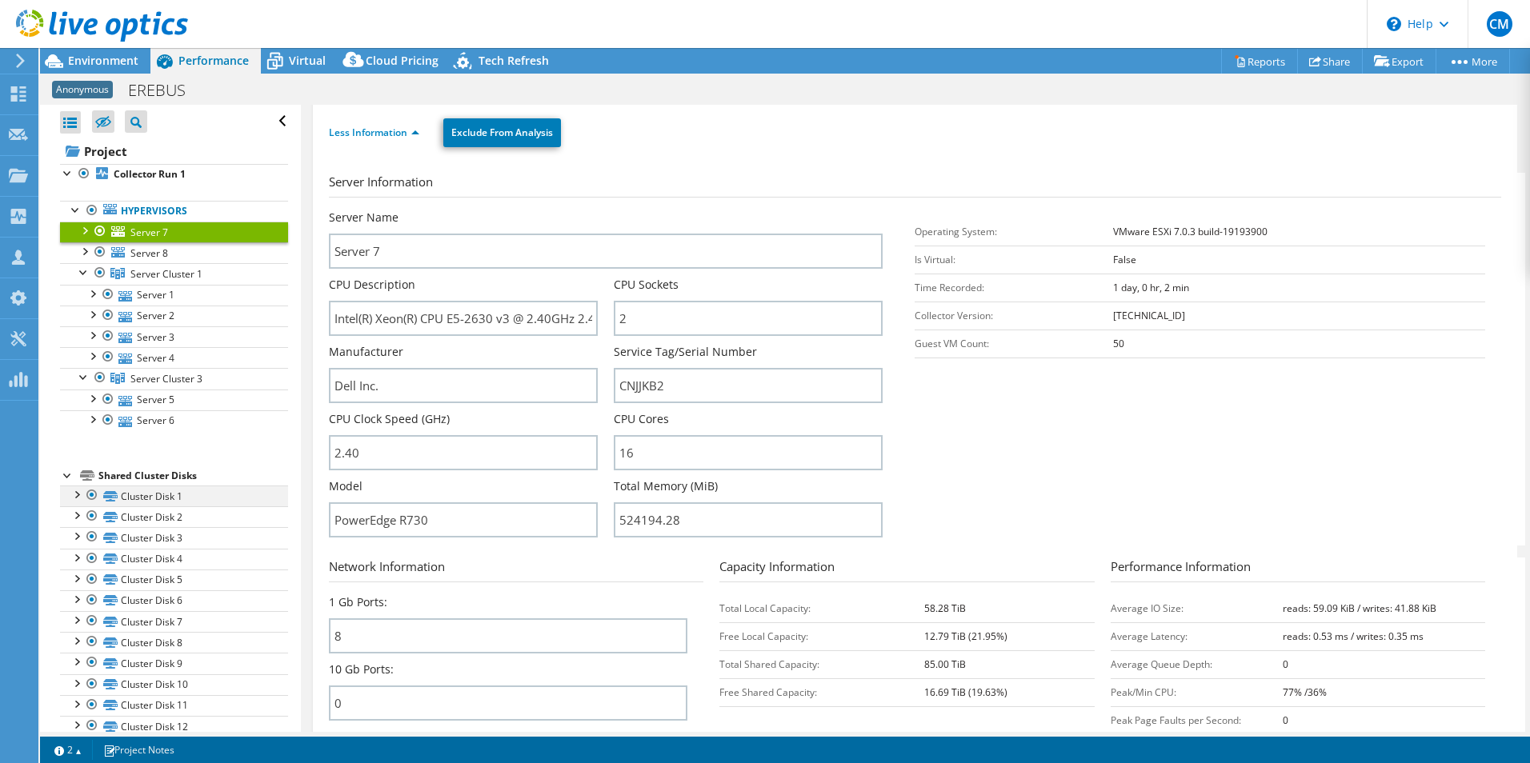
click at [74, 499] on div at bounding box center [76, 494] width 16 height 16
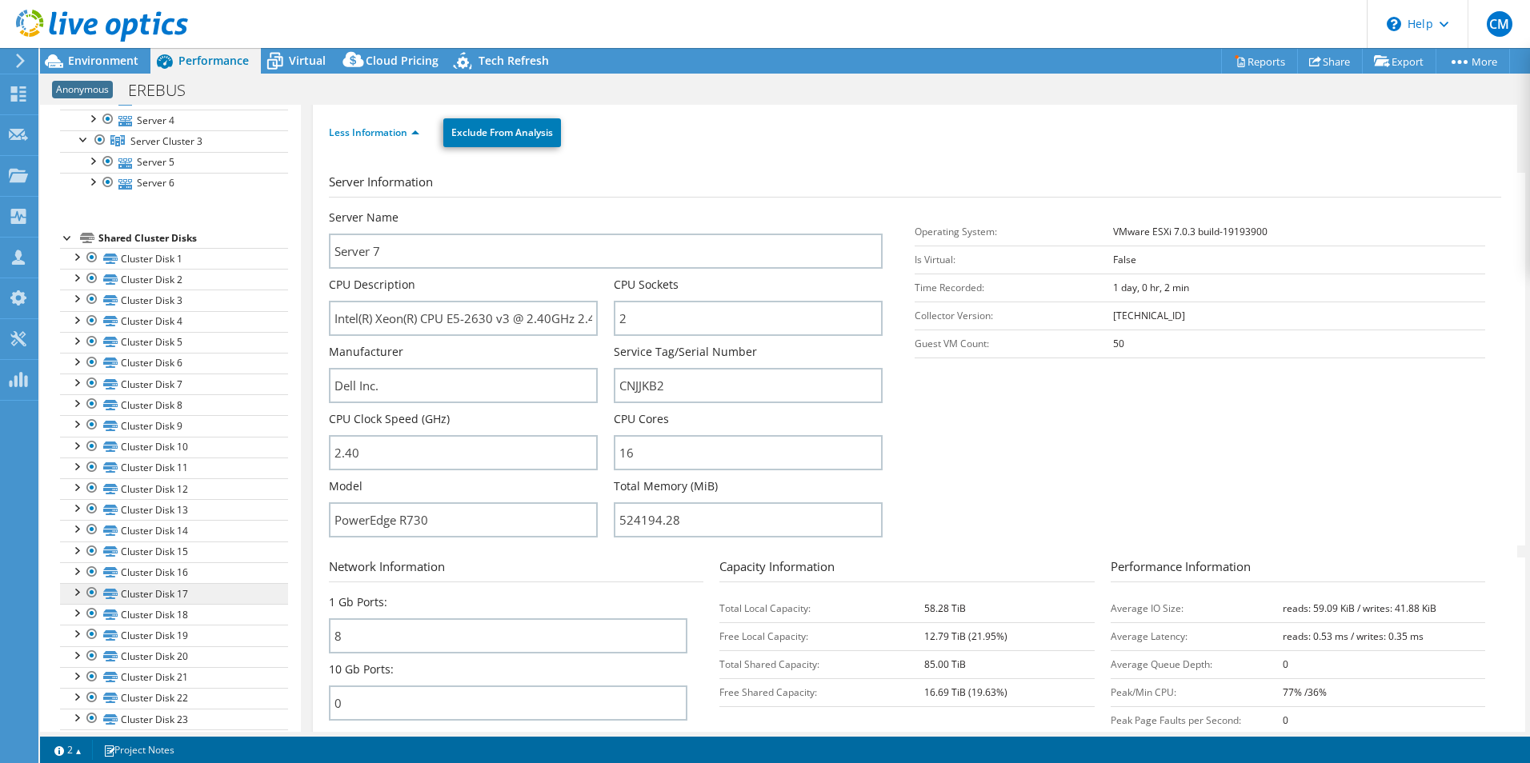
scroll to position [275, 0]
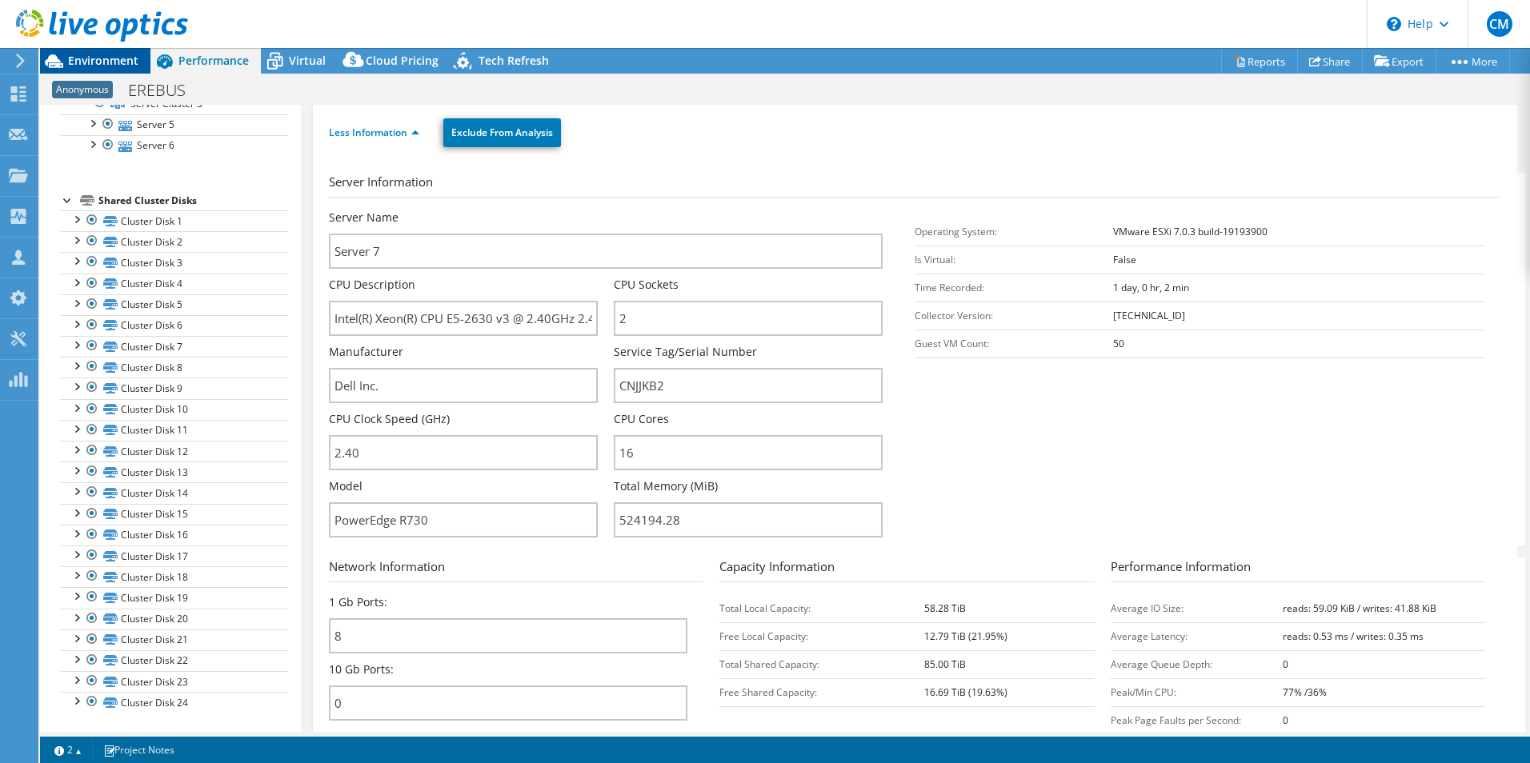
click at [127, 65] on span "Environment" at bounding box center [103, 60] width 70 height 15
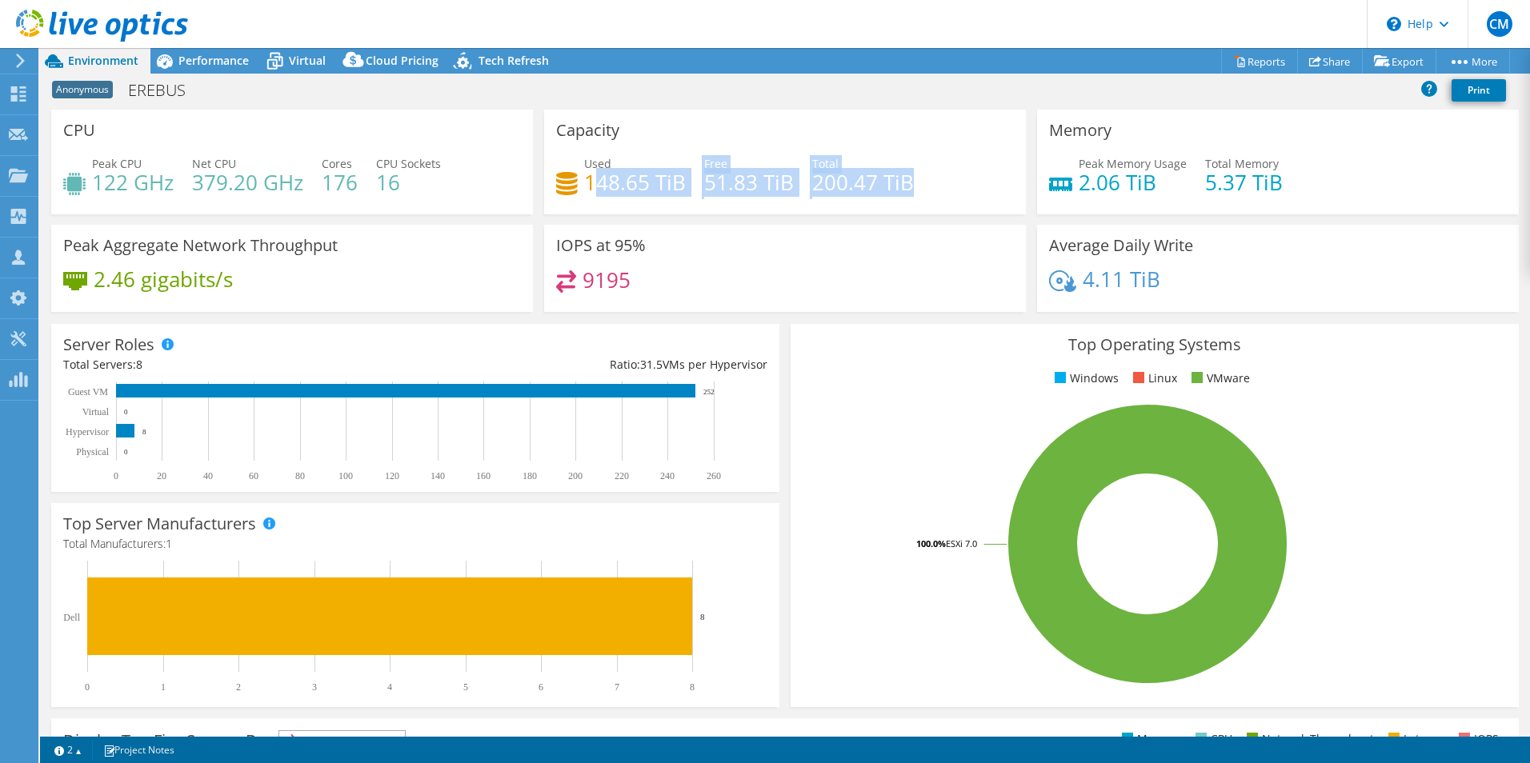
drag, startPoint x: 591, startPoint y: 190, endPoint x: 951, endPoint y: 198, distance: 359.4
click at [960, 195] on div "Used 148.65 TiB Free 51.83 TiB Total 200.47 TiB" at bounding box center [785, 181] width 458 height 52
drag, startPoint x: 951, startPoint y: 198, endPoint x: 876, endPoint y: 204, distance: 74.6
click at [876, 204] on div "Used 148.65 TiB Free 51.83 TiB Total 200.47 TiB" at bounding box center [785, 181] width 458 height 52
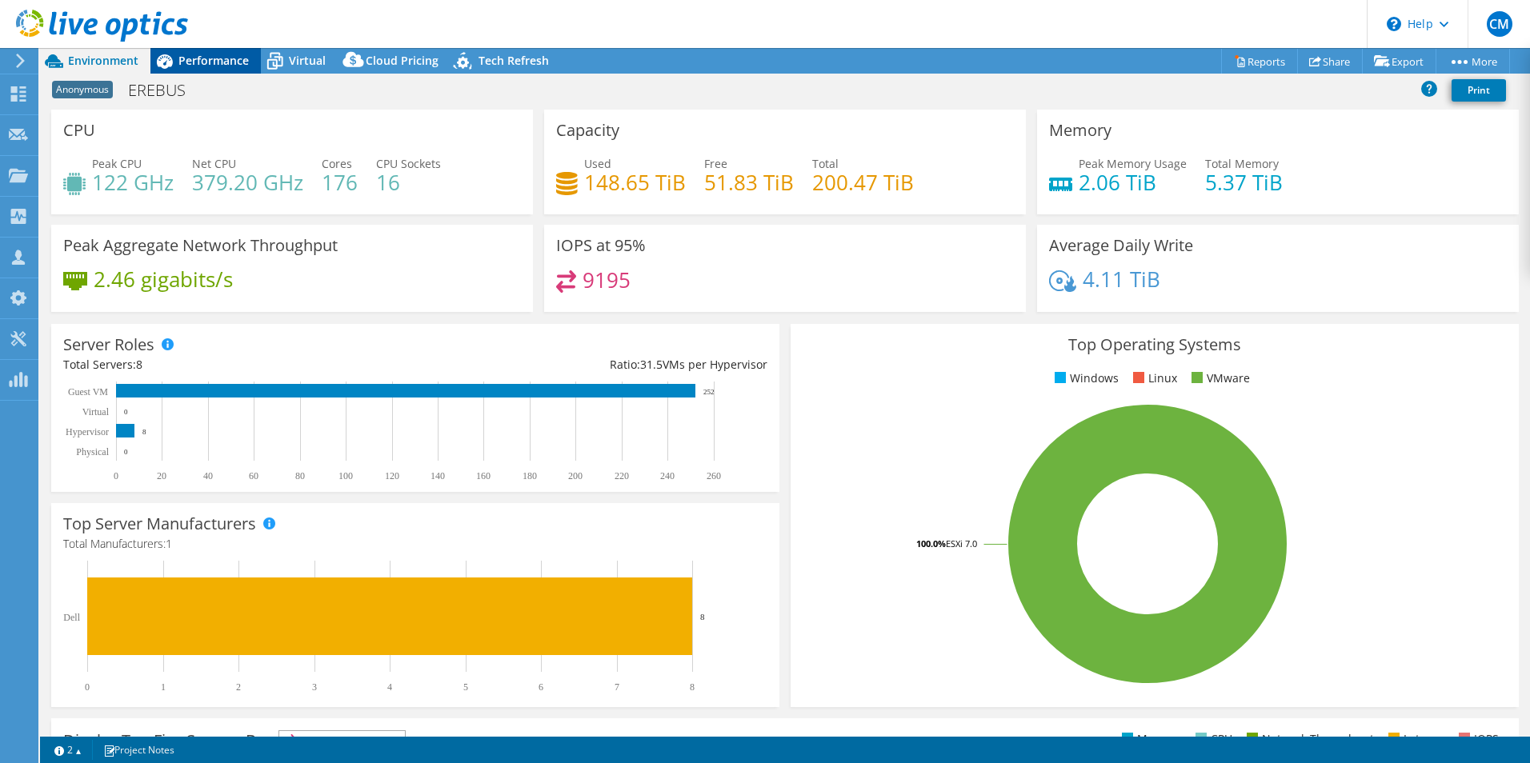
click at [202, 70] on div "Performance" at bounding box center [205, 61] width 110 height 26
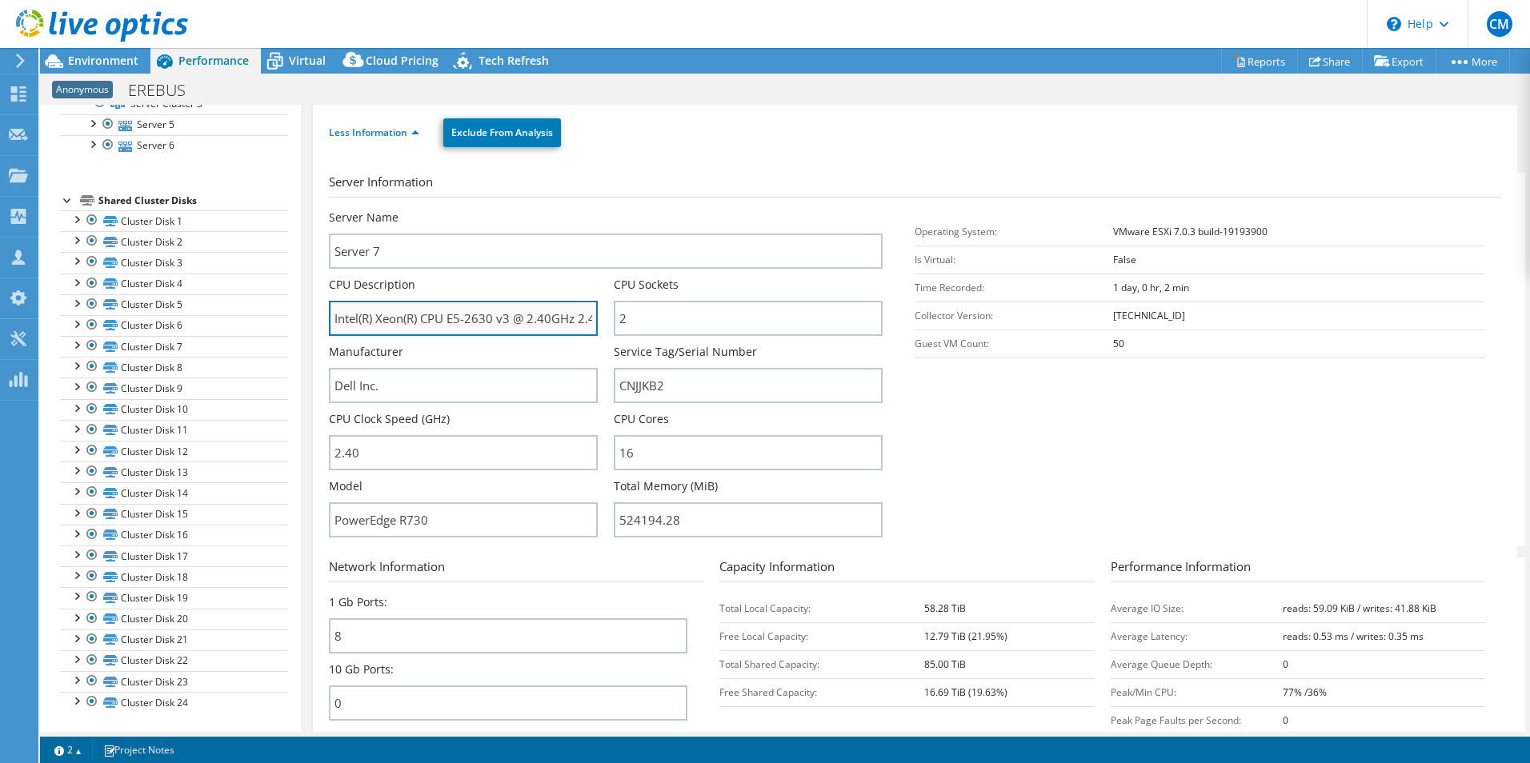
click at [579, 315] on input "Intel(R) Xeon(R) CPU E5-2630 v3 @ 2.40GHz 2.40 GHz" at bounding box center [463, 318] width 269 height 35
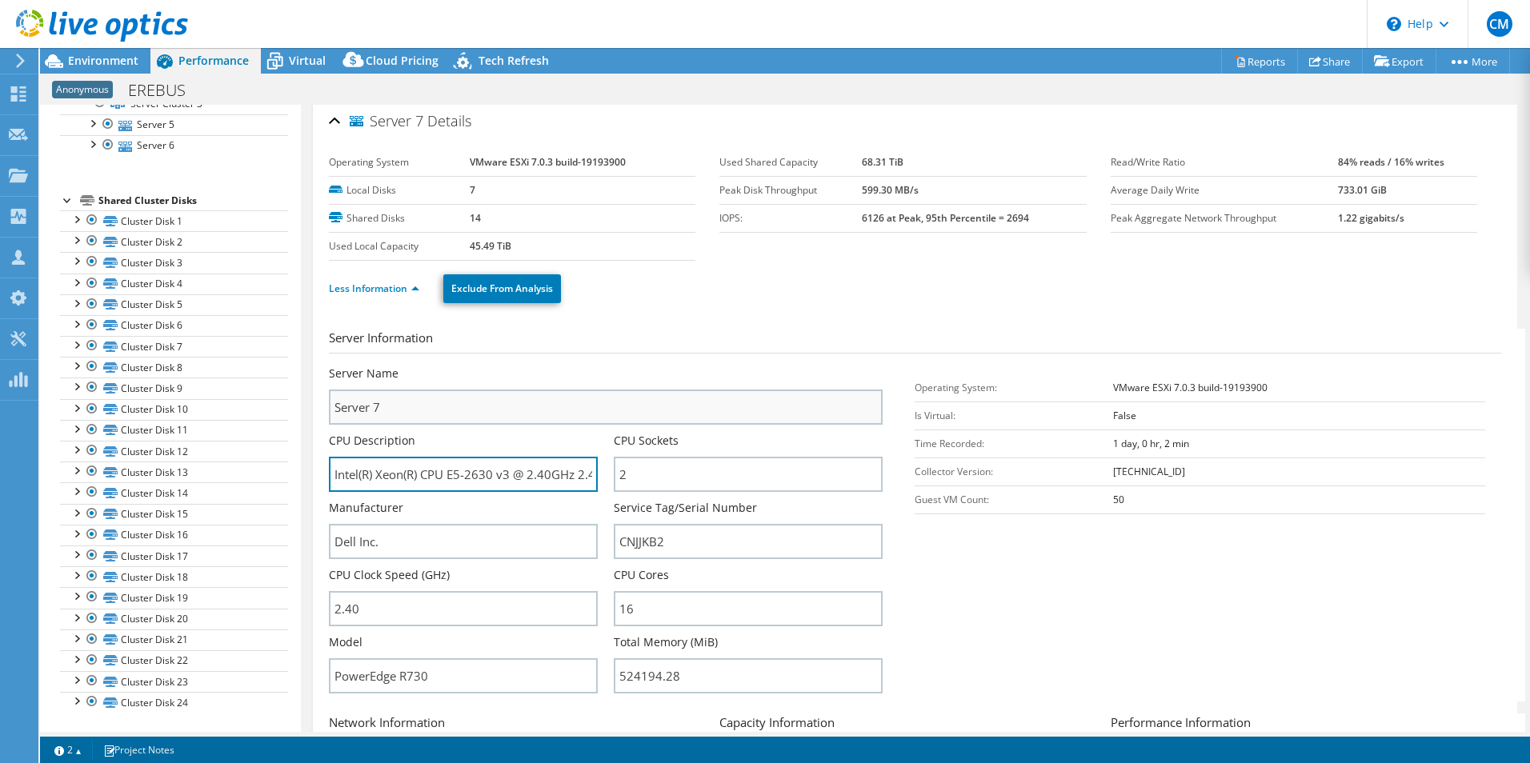
scroll to position [0, 0]
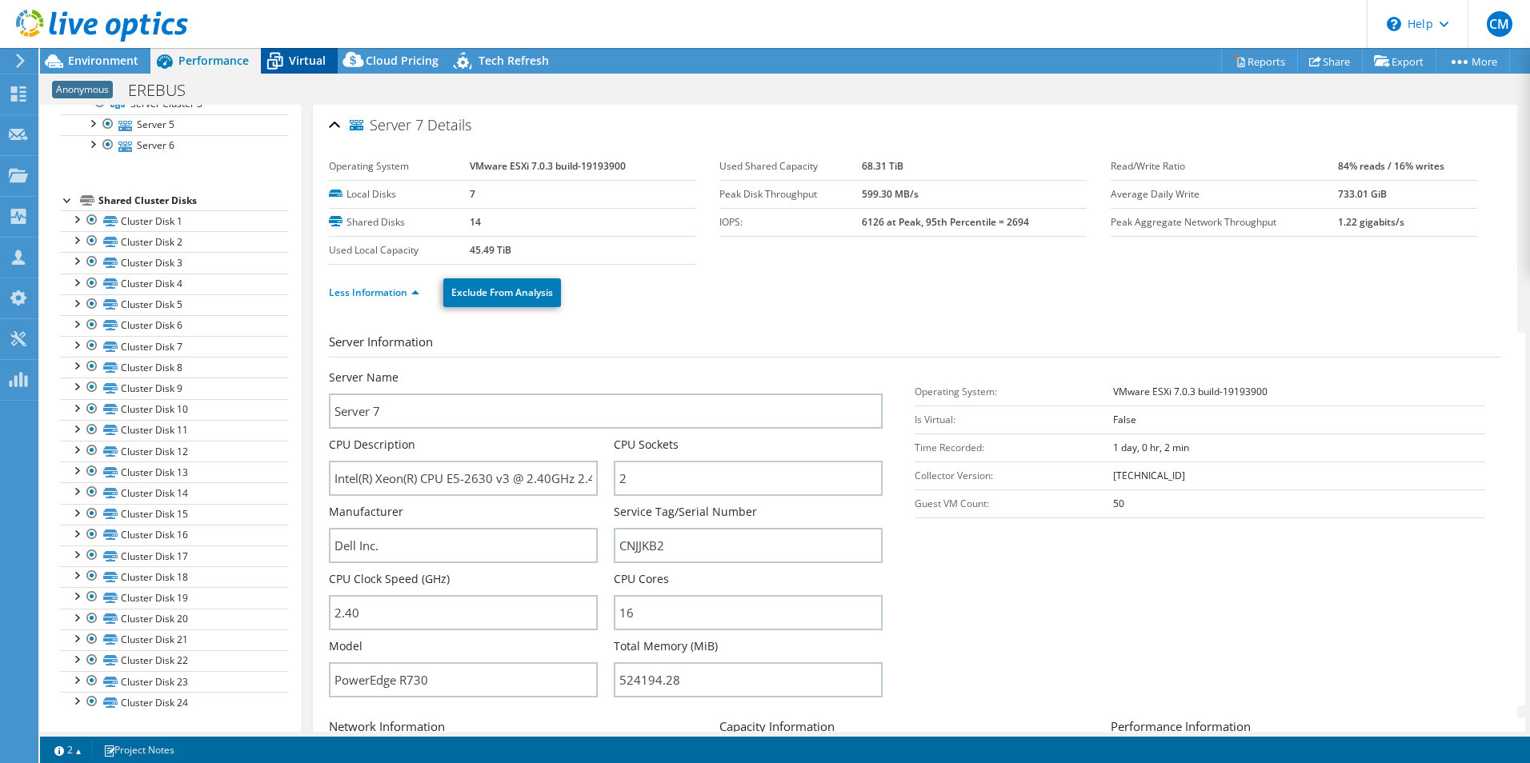
click at [306, 70] on div "Virtual" at bounding box center [299, 61] width 77 height 26
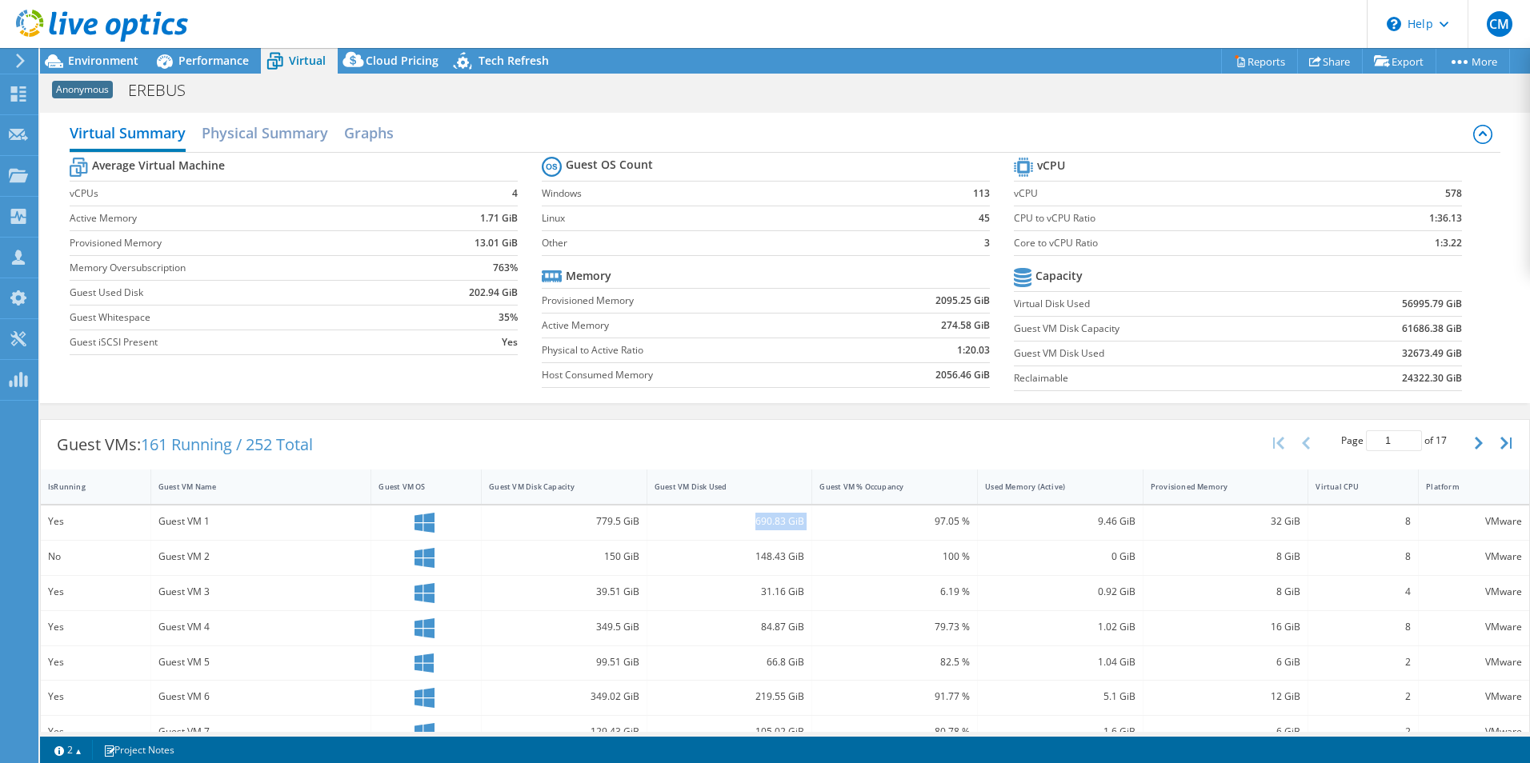
drag, startPoint x: 724, startPoint y: 532, endPoint x: 807, endPoint y: 524, distance: 83.6
click at [807, 524] on div "Yes Guest VM 1 779.5 GiB 690.83 GiB 97.05 % 9.46 GiB 32 GiB 8 VMware" at bounding box center [785, 523] width 1488 height 34
drag, startPoint x: 580, startPoint y: 515, endPoint x: 635, endPoint y: 521, distance: 54.7
click at [635, 521] on div "779.5 GiB" at bounding box center [565, 523] width 166 height 34
drag, startPoint x: 635, startPoint y: 521, endPoint x: 615, endPoint y: 355, distance: 166.8
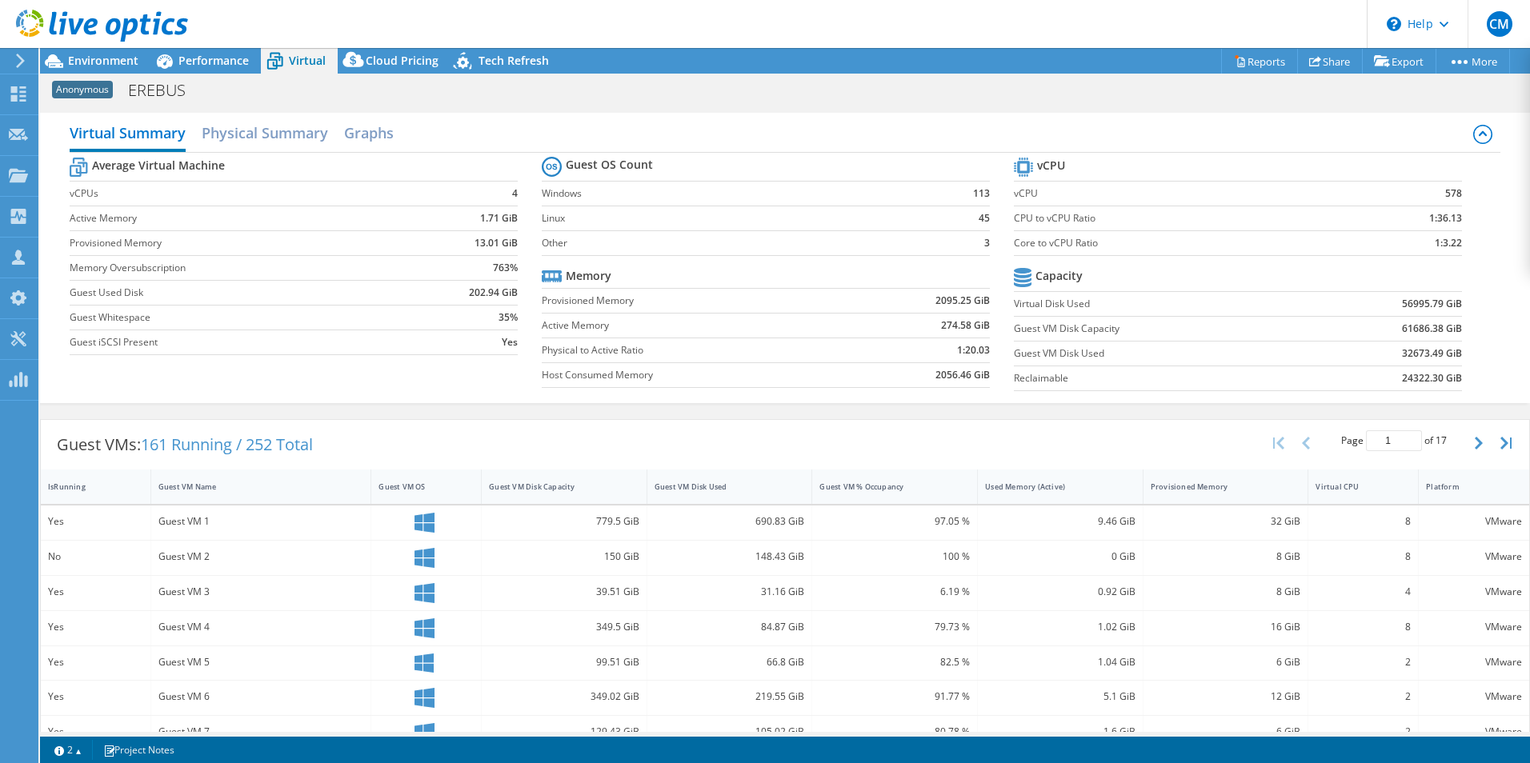
click at [615, 355] on label "Physical to Active Ratio" at bounding box center [695, 350] width 307 height 16
click at [206, 49] on div "Performance" at bounding box center [205, 61] width 110 height 26
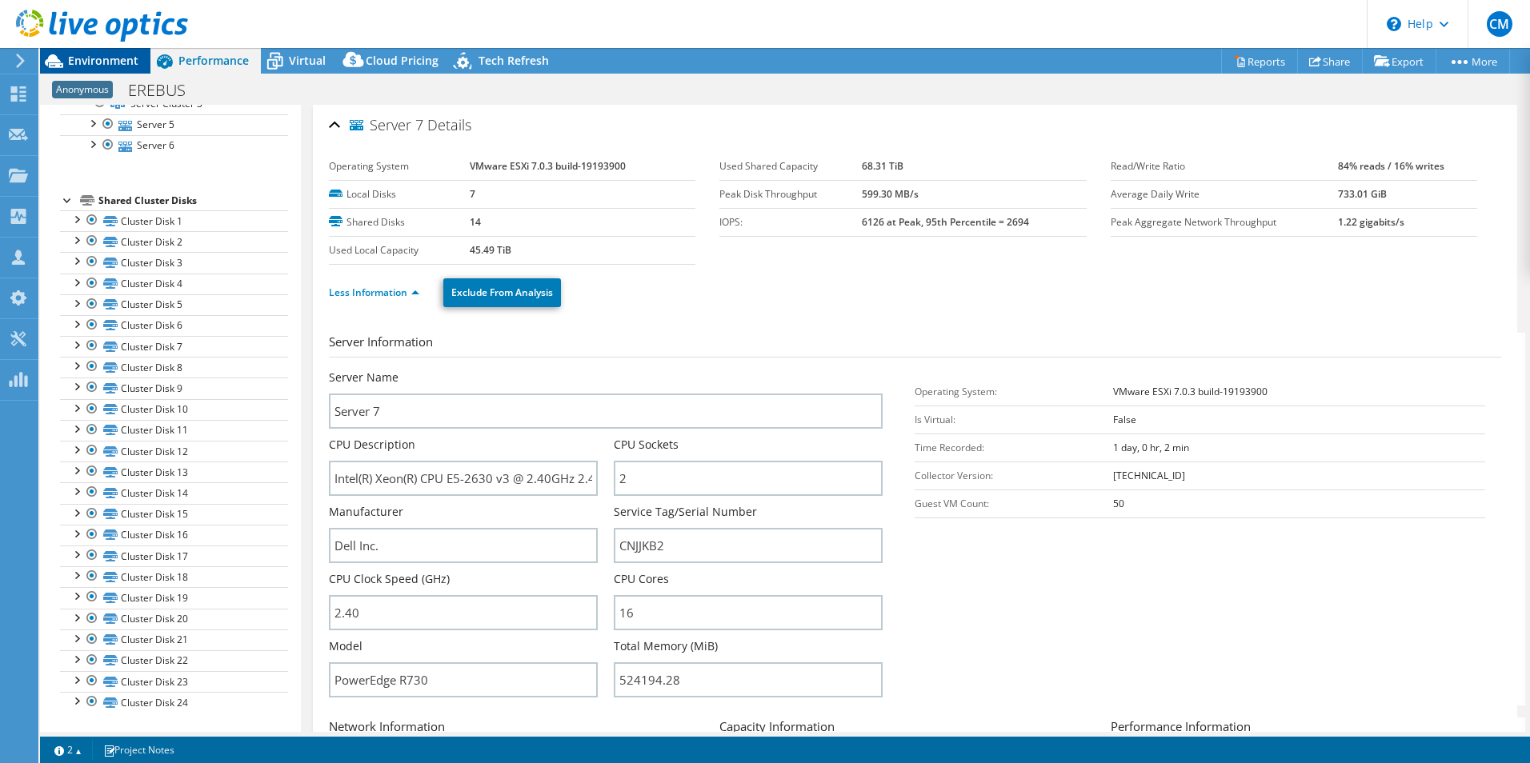
click at [130, 70] on div "Environment" at bounding box center [95, 61] width 110 height 26
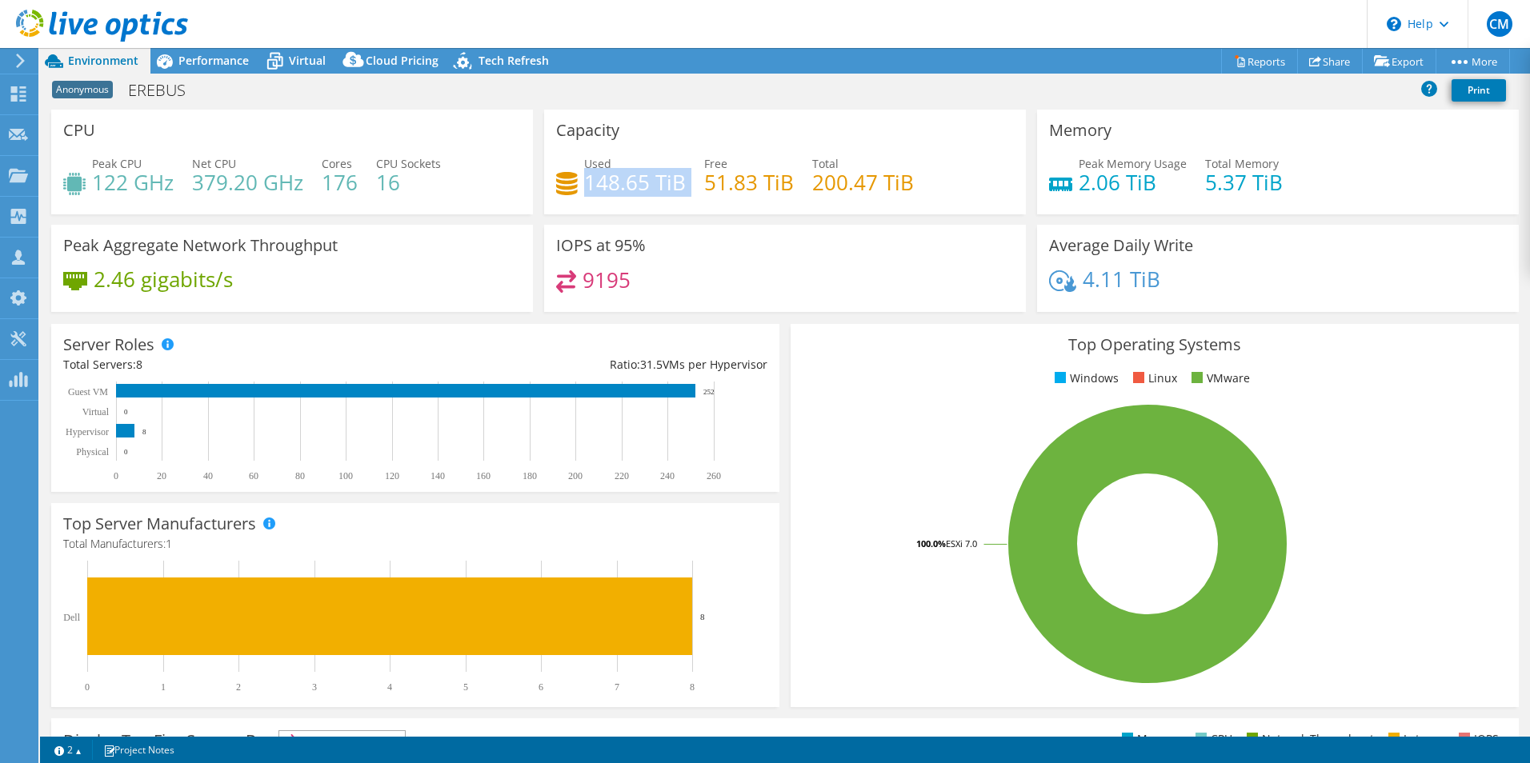
drag, startPoint x: 602, startPoint y: 174, endPoint x: 698, endPoint y: 167, distance: 96.3
click at [698, 167] on div "Used 148.65 TiB Free 51.83 TiB Total 200.47 TiB" at bounding box center [785, 181] width 458 height 52
click at [218, 67] on span "Performance" at bounding box center [213, 60] width 70 height 15
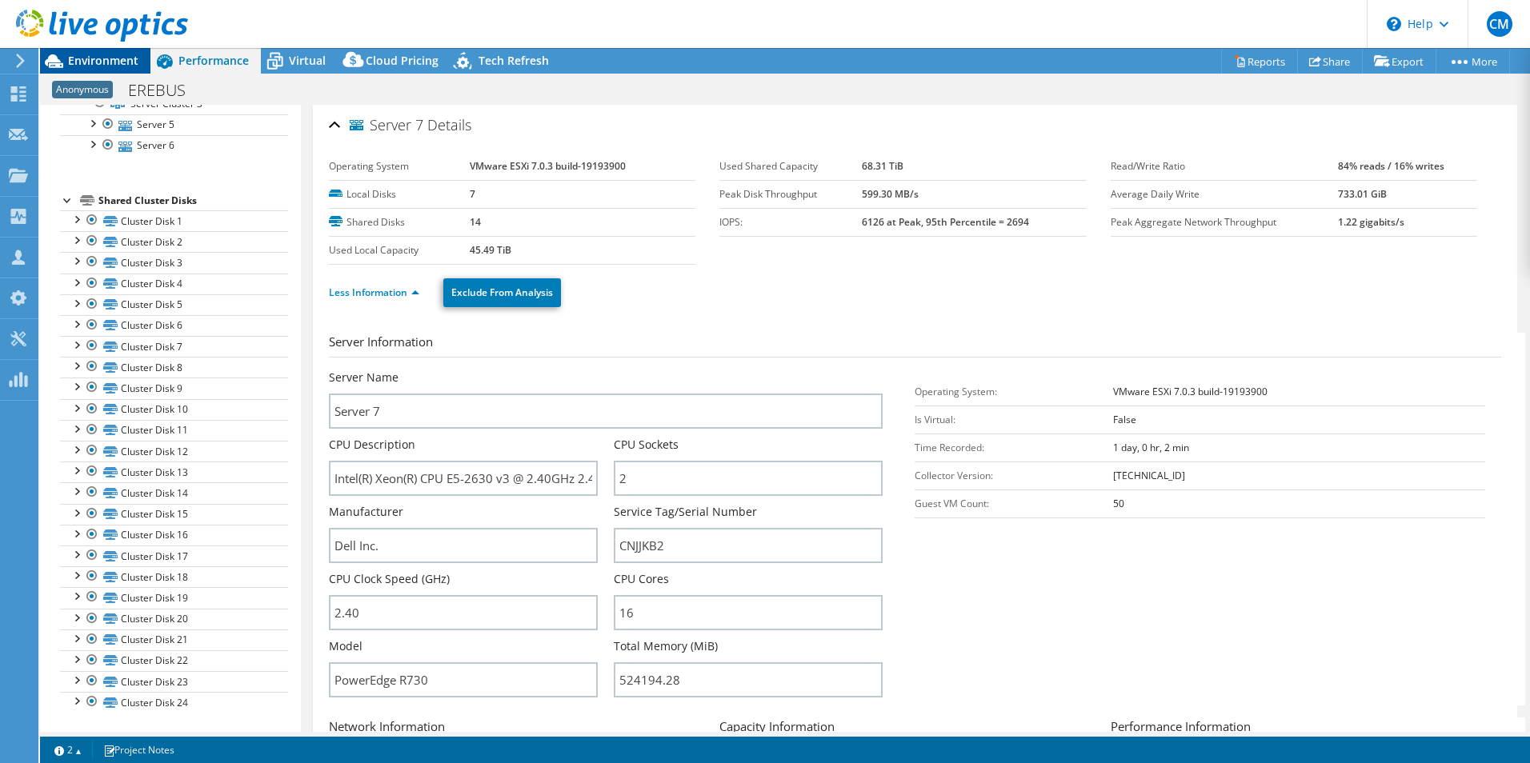
click at [120, 62] on span "Environment" at bounding box center [103, 60] width 70 height 15
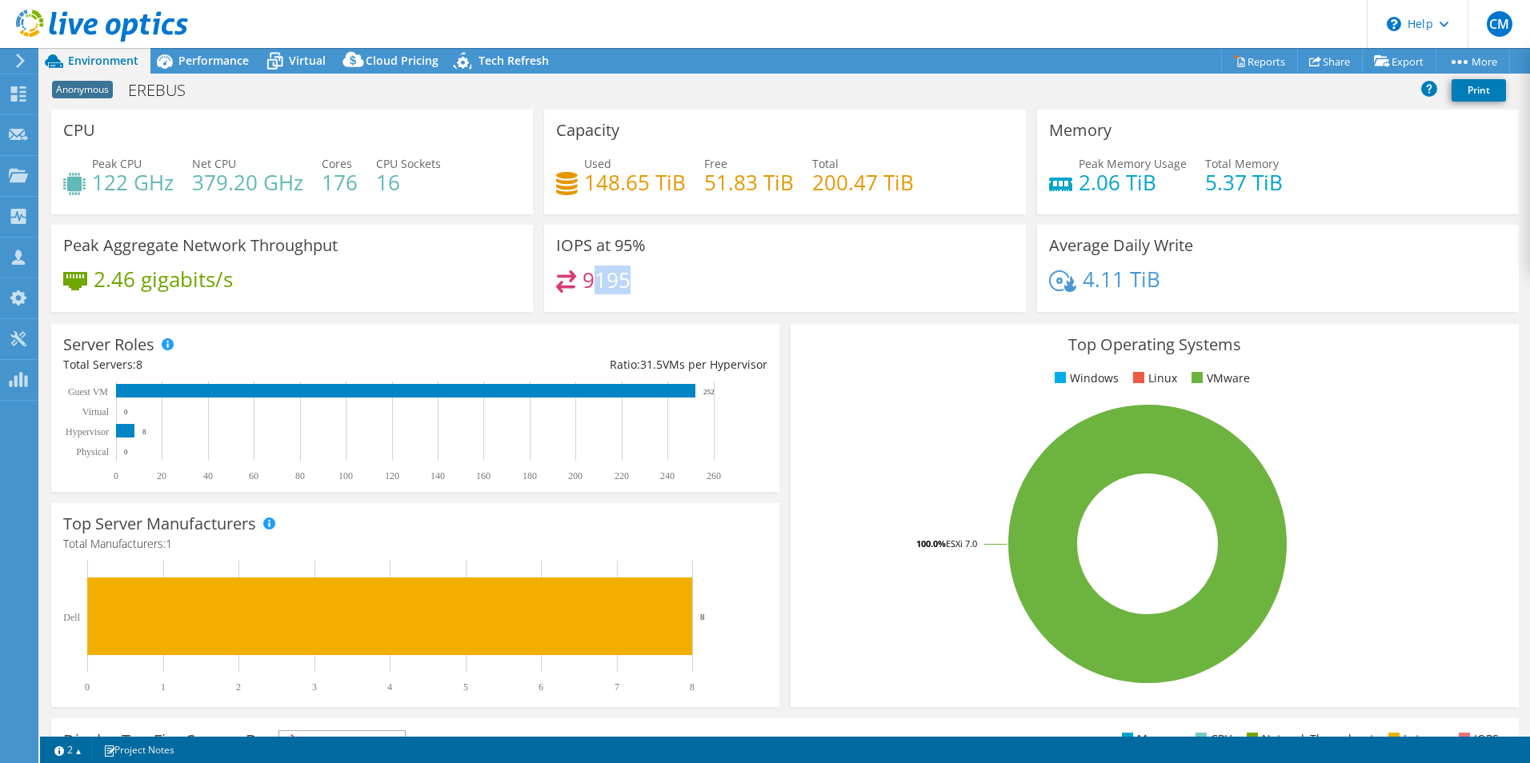
drag, startPoint x: 587, startPoint y: 278, endPoint x: 668, endPoint y: 288, distance: 81.4
click at [668, 288] on div "9195" at bounding box center [785, 287] width 458 height 34
